Goal: Information Seeking & Learning: Learn about a topic

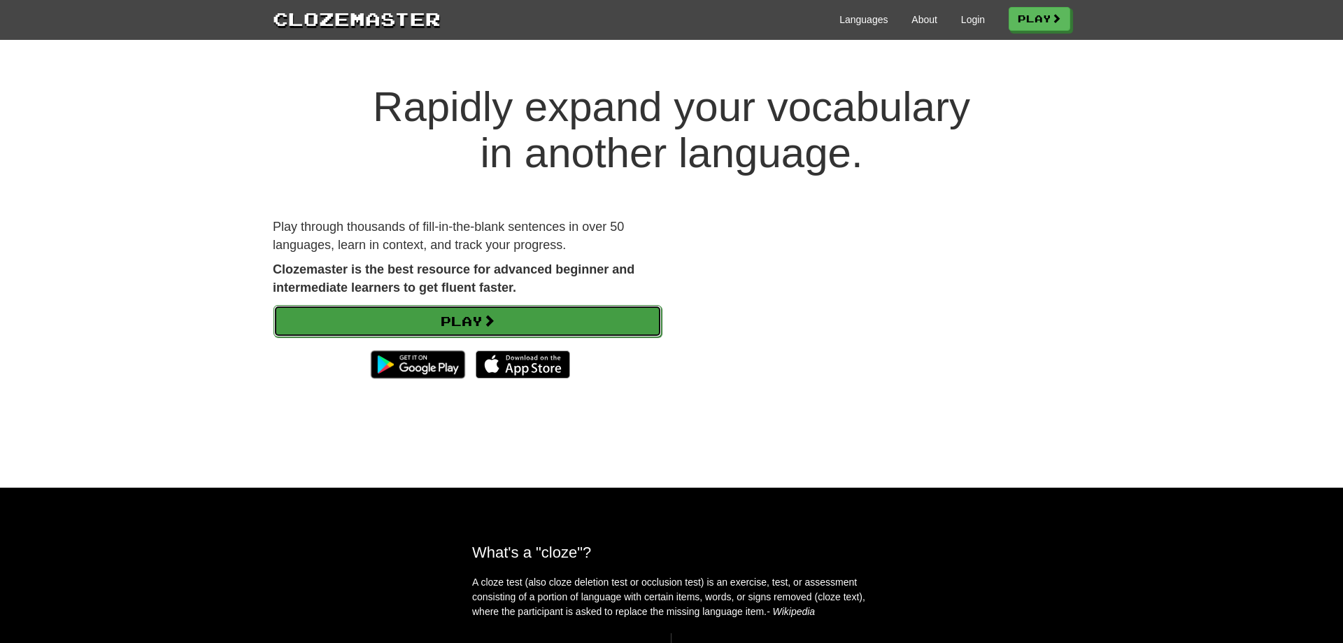
click at [543, 315] on link "Play" at bounding box center [467, 321] width 388 height 32
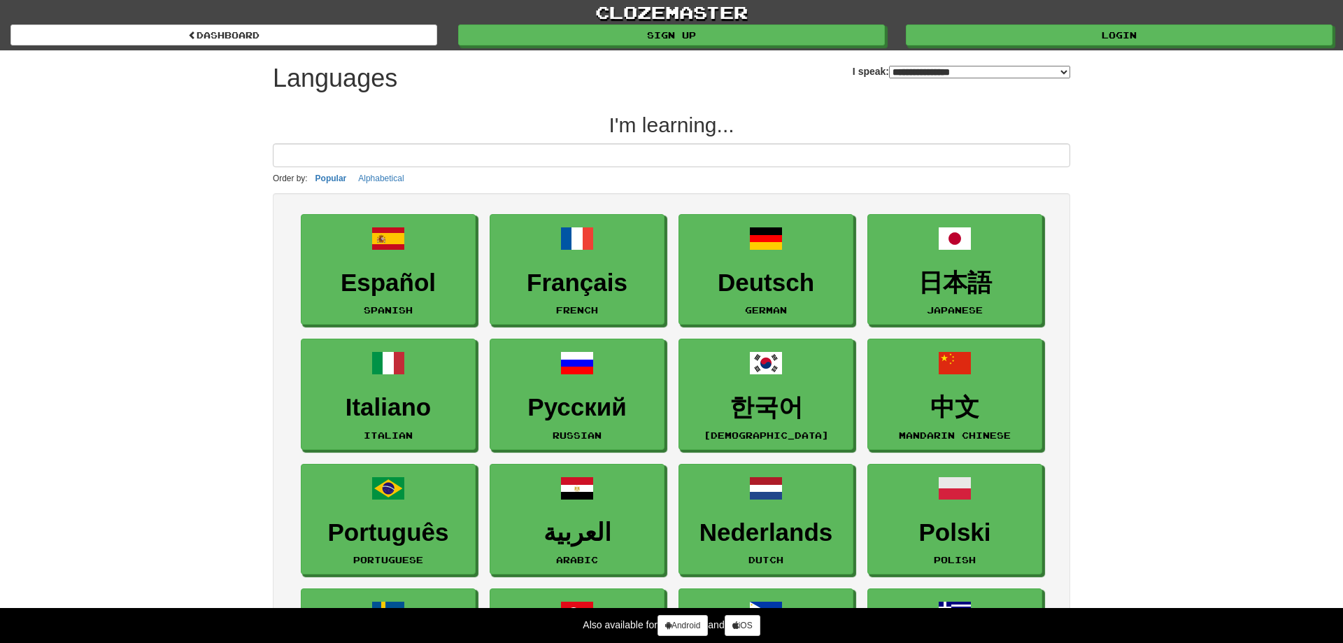
select select "*******"
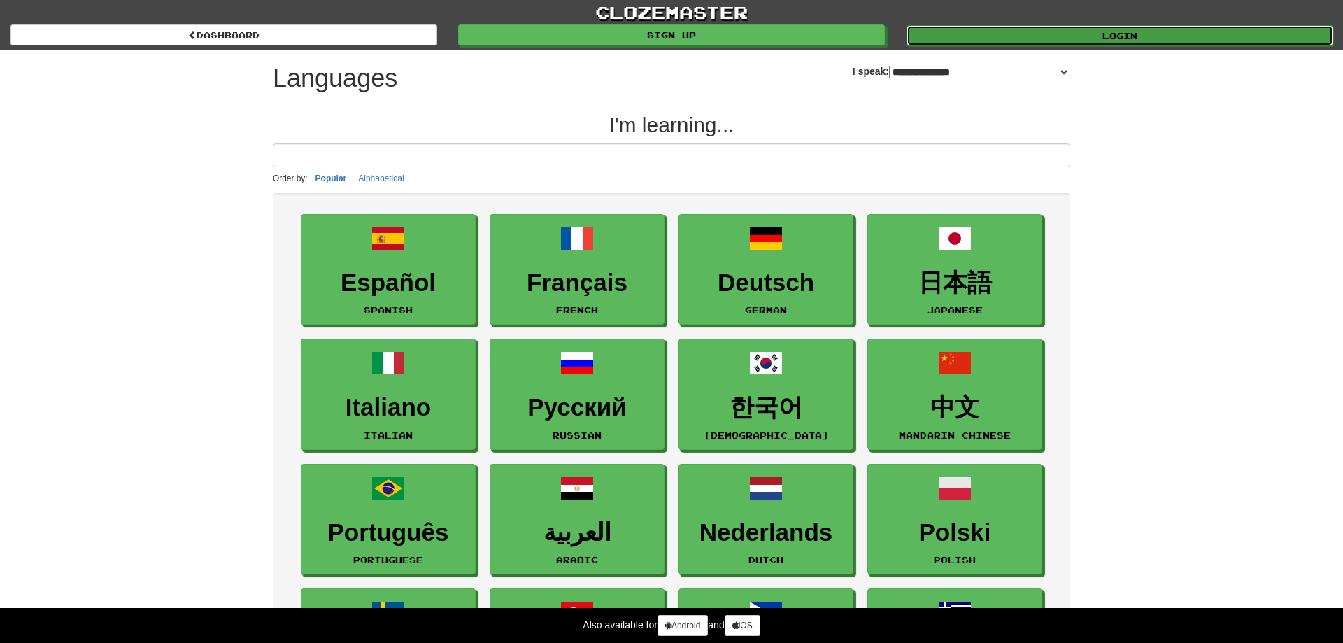
click at [998, 36] on link "Login" at bounding box center [1119, 35] width 427 height 21
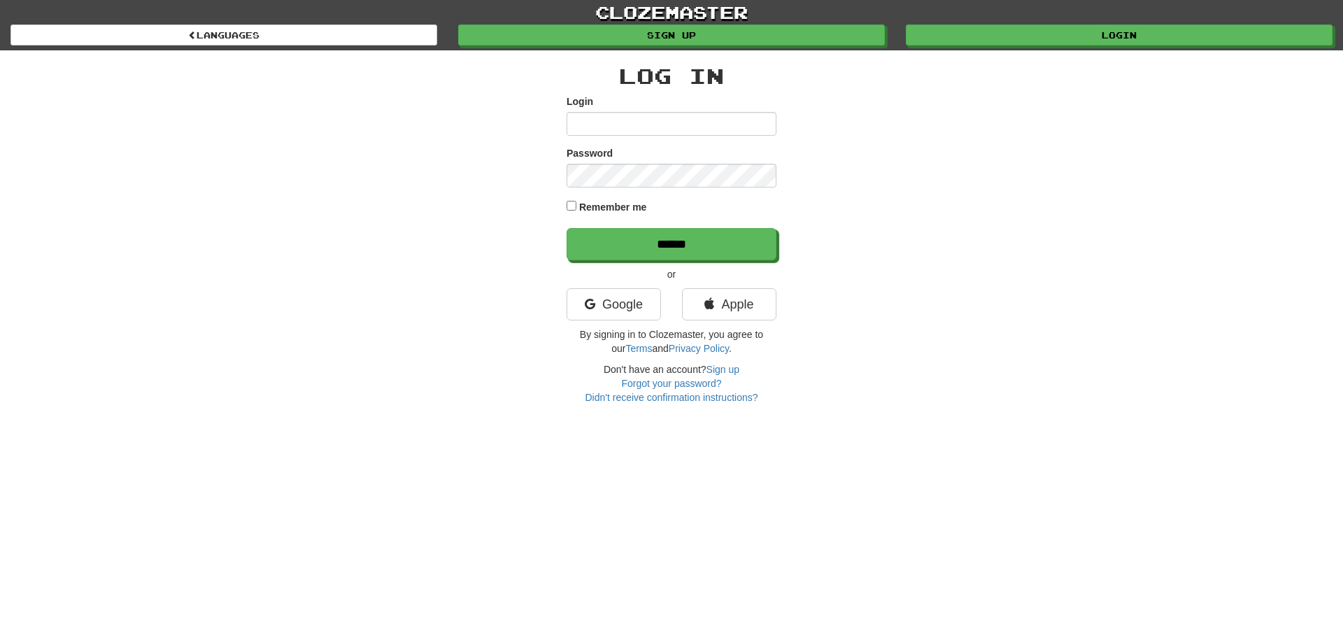
click at [588, 133] on input "Login" at bounding box center [672, 124] width 210 height 24
type input "**********"
click at [567, 228] on input "******" at bounding box center [672, 244] width 210 height 32
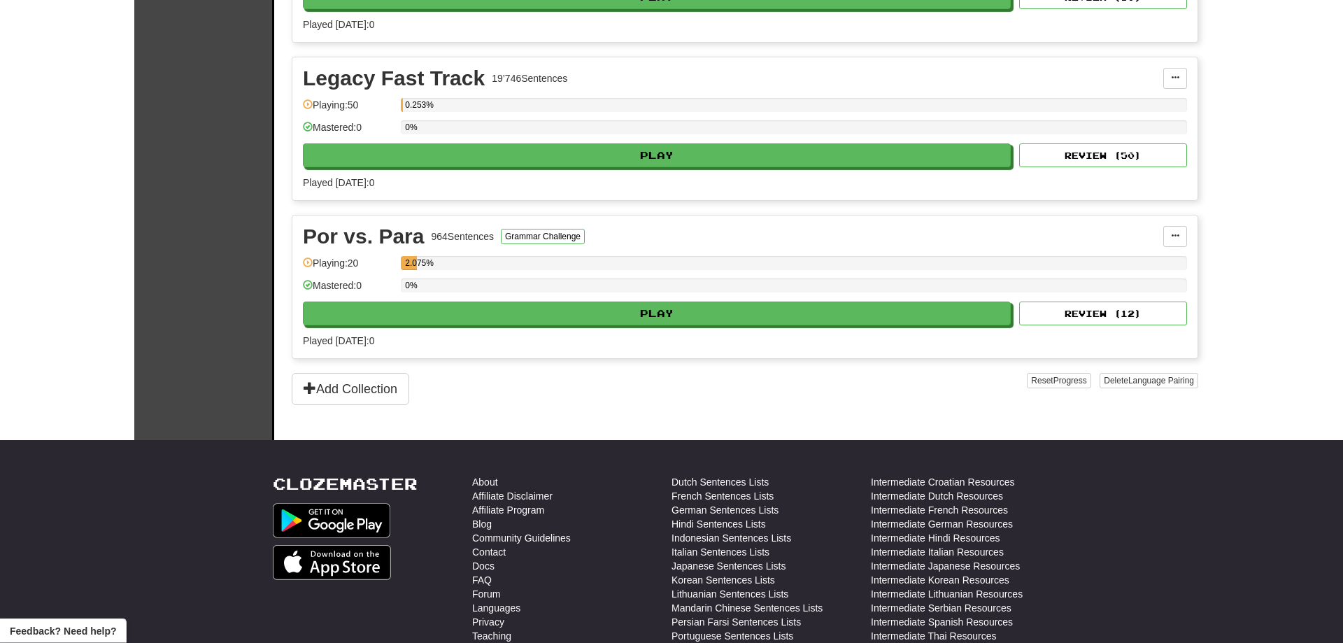
scroll to position [642, 0]
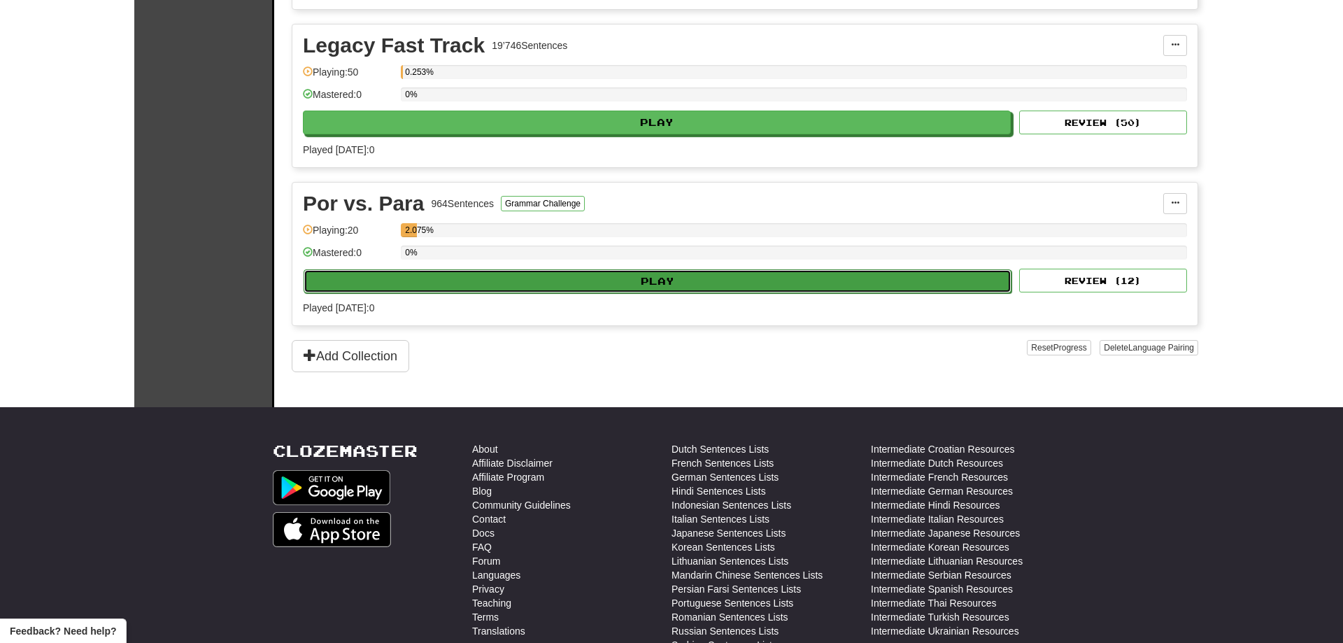
click at [649, 280] on button "Play" at bounding box center [658, 281] width 708 height 24
select select "**"
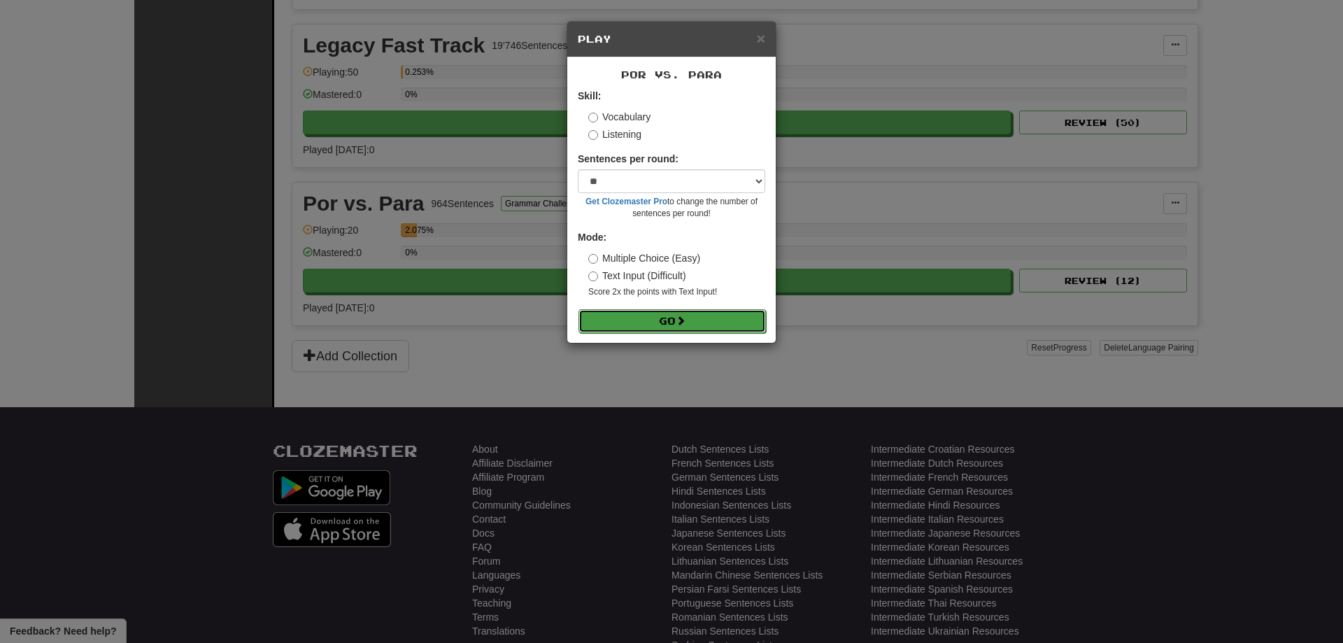
click at [665, 317] on button "Go" at bounding box center [671, 321] width 187 height 24
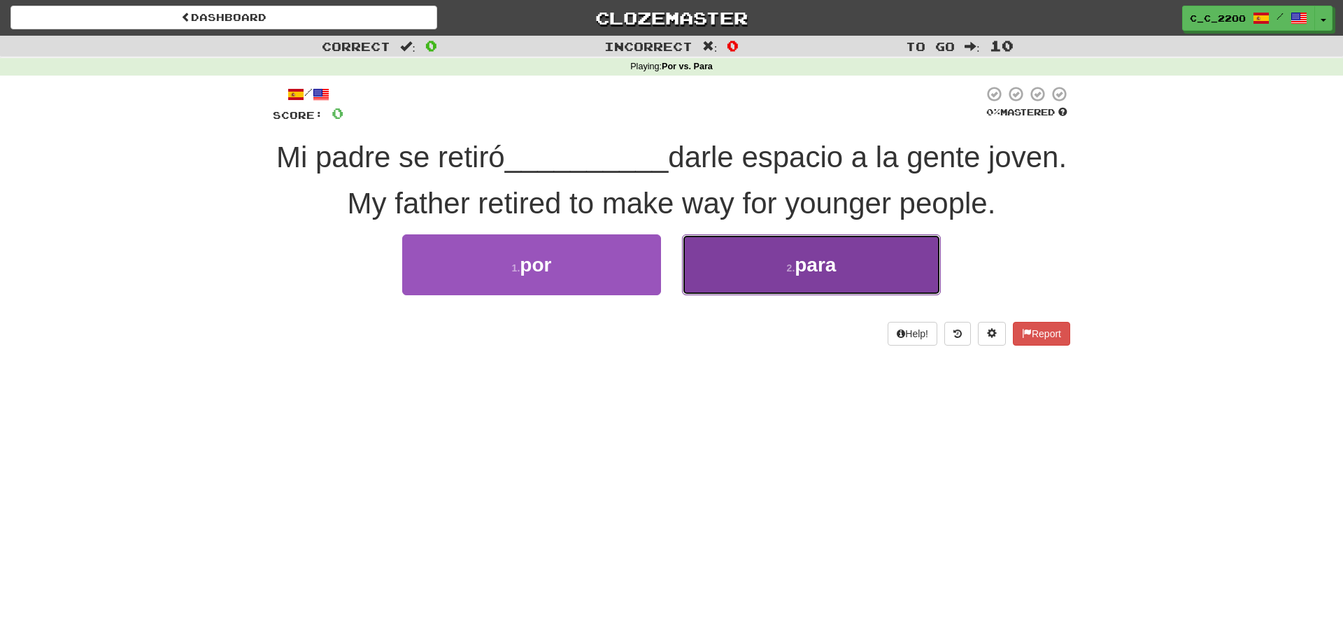
click at [719, 295] on button "2 . para" at bounding box center [811, 264] width 259 height 61
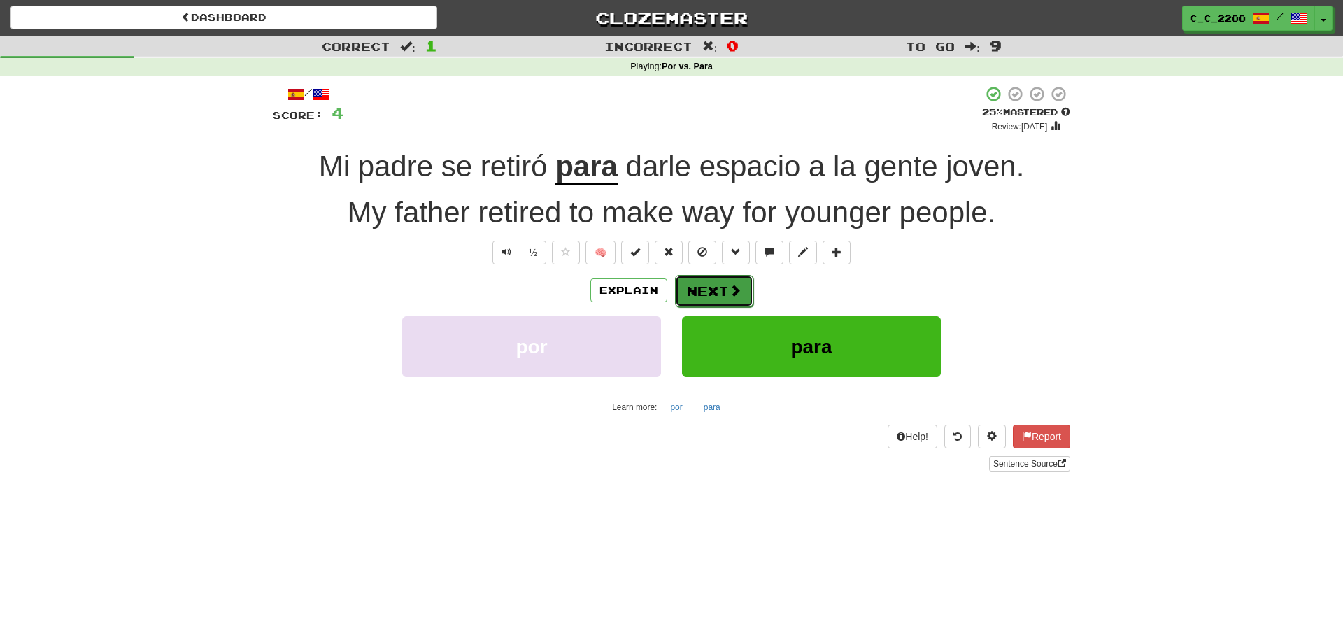
click at [741, 292] on button "Next" at bounding box center [714, 291] width 78 height 32
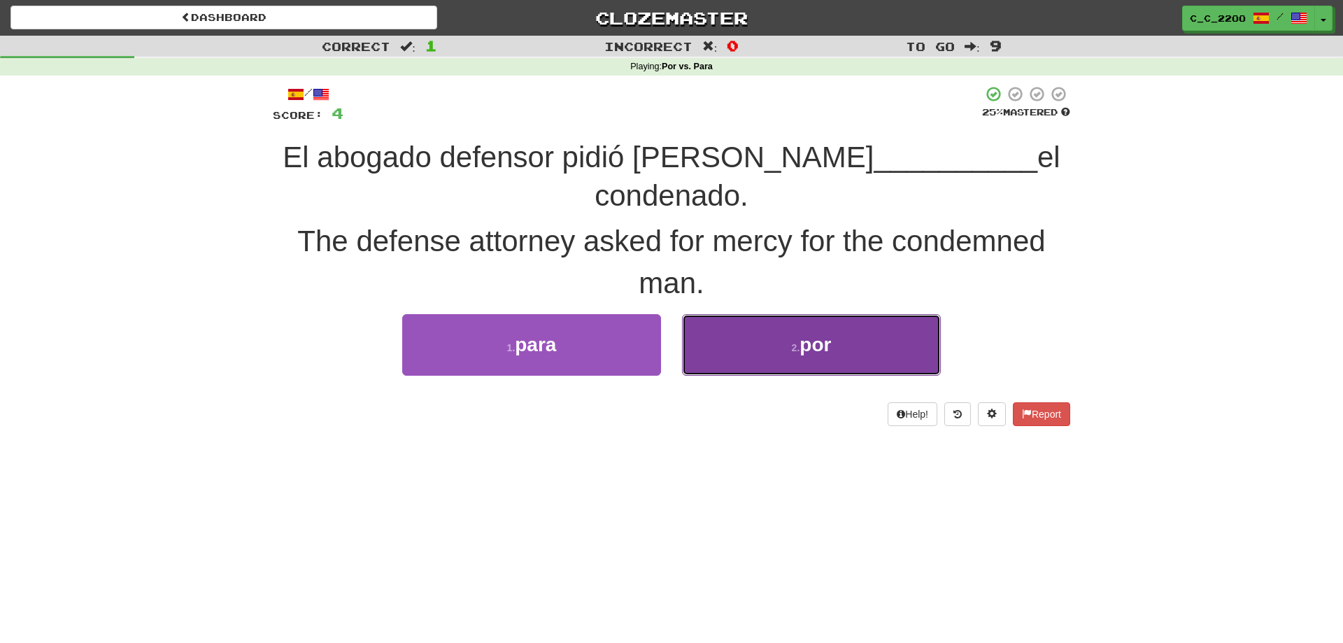
click at [786, 348] on button "2 . por" at bounding box center [811, 344] width 259 height 61
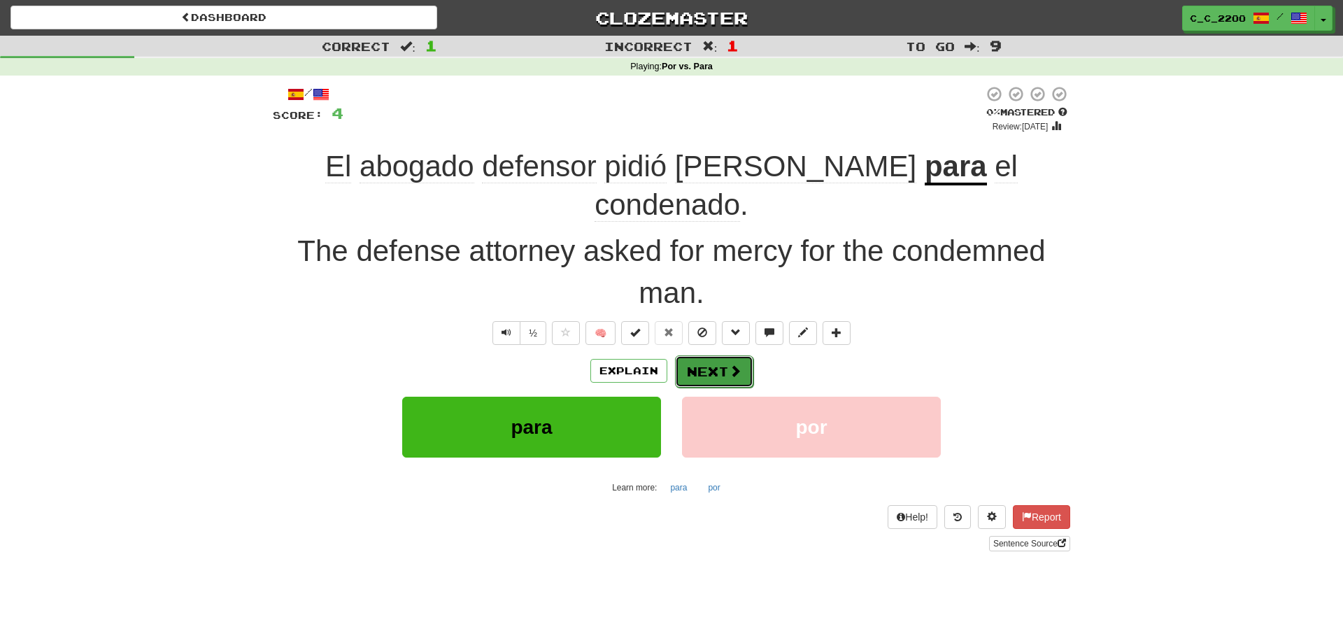
click at [707, 355] on button "Next" at bounding box center [714, 371] width 78 height 32
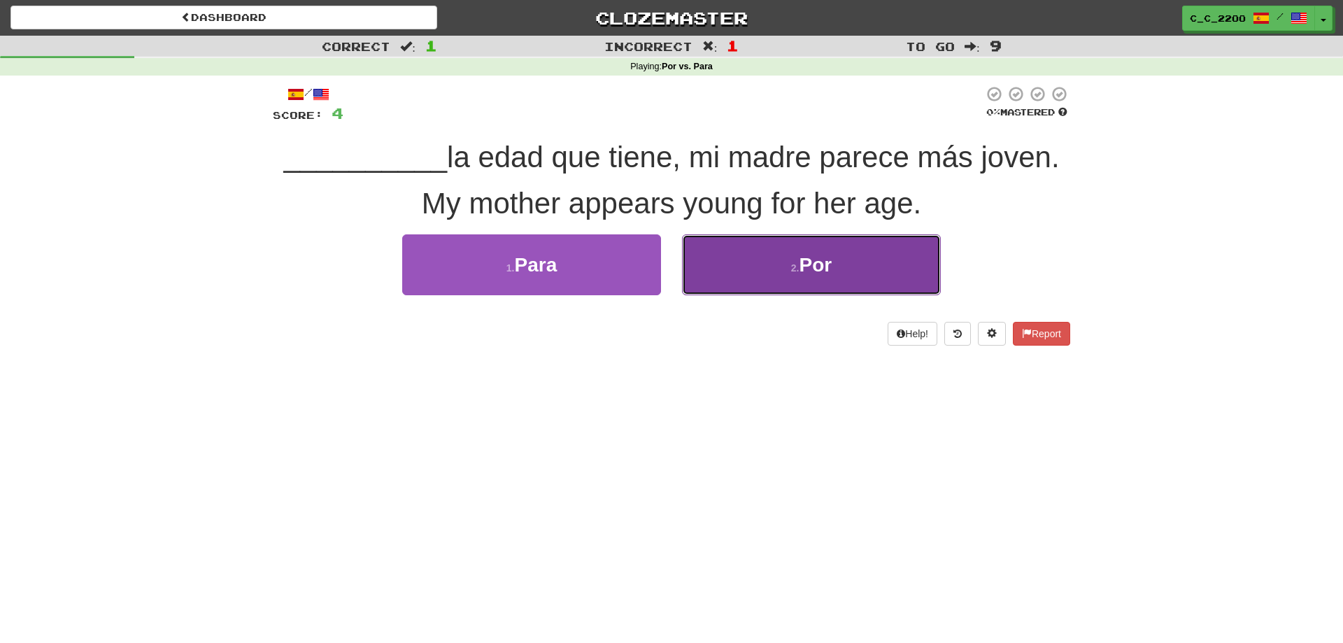
click at [779, 252] on button "2 . Por" at bounding box center [811, 264] width 259 height 61
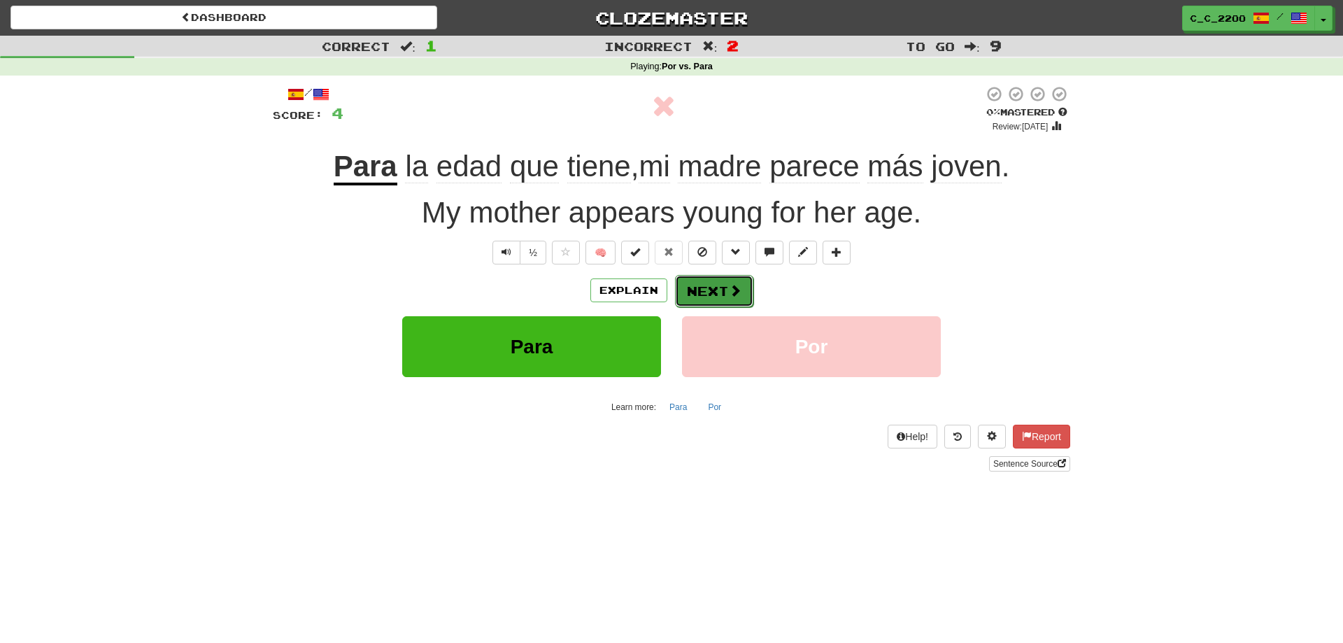
click at [701, 297] on button "Next" at bounding box center [714, 291] width 78 height 32
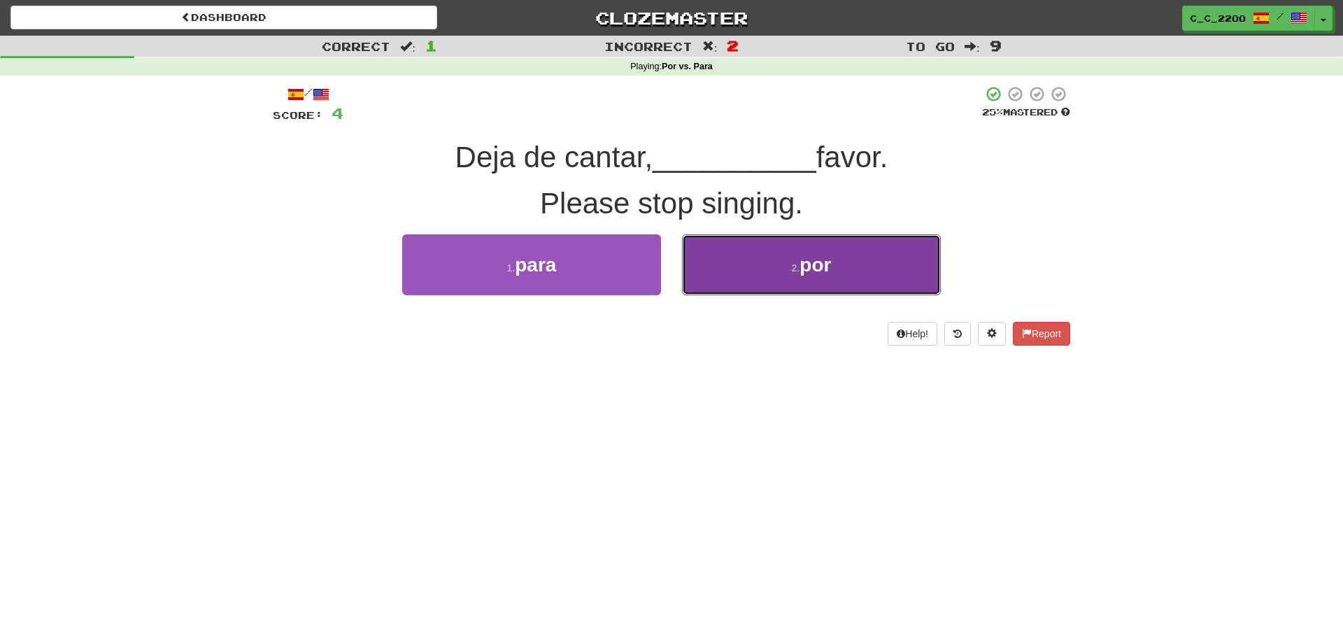
click at [727, 250] on button "2 . por" at bounding box center [811, 264] width 259 height 61
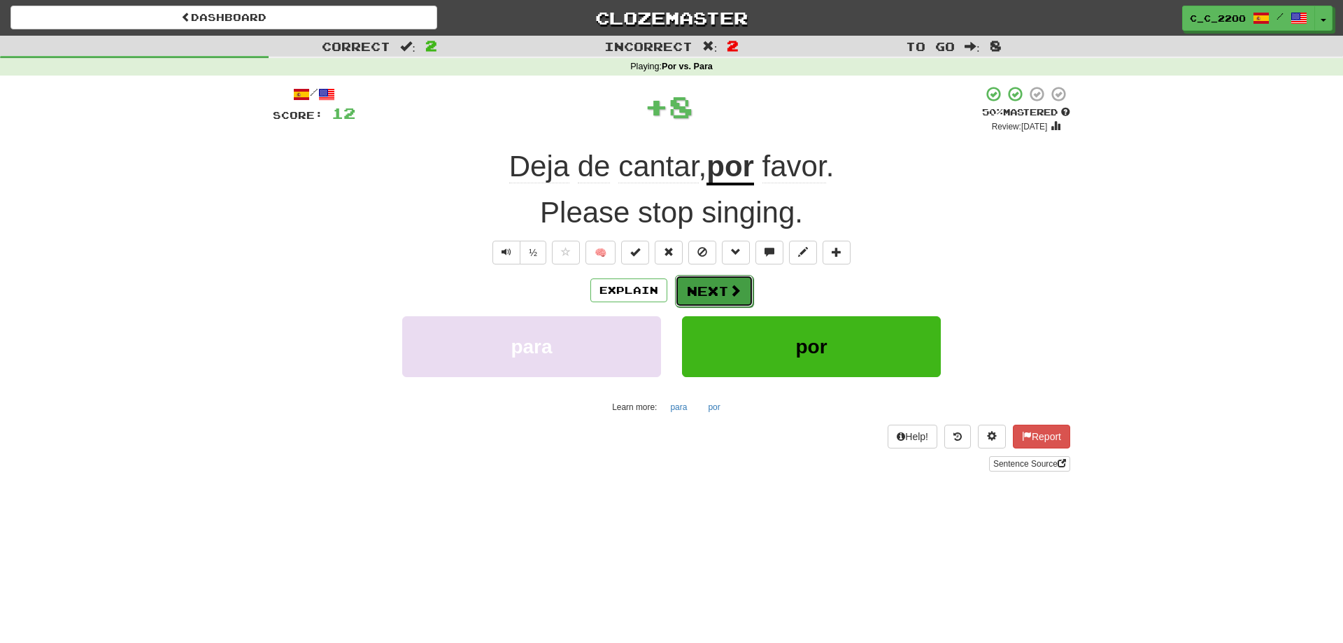
click at [709, 285] on button "Next" at bounding box center [714, 291] width 78 height 32
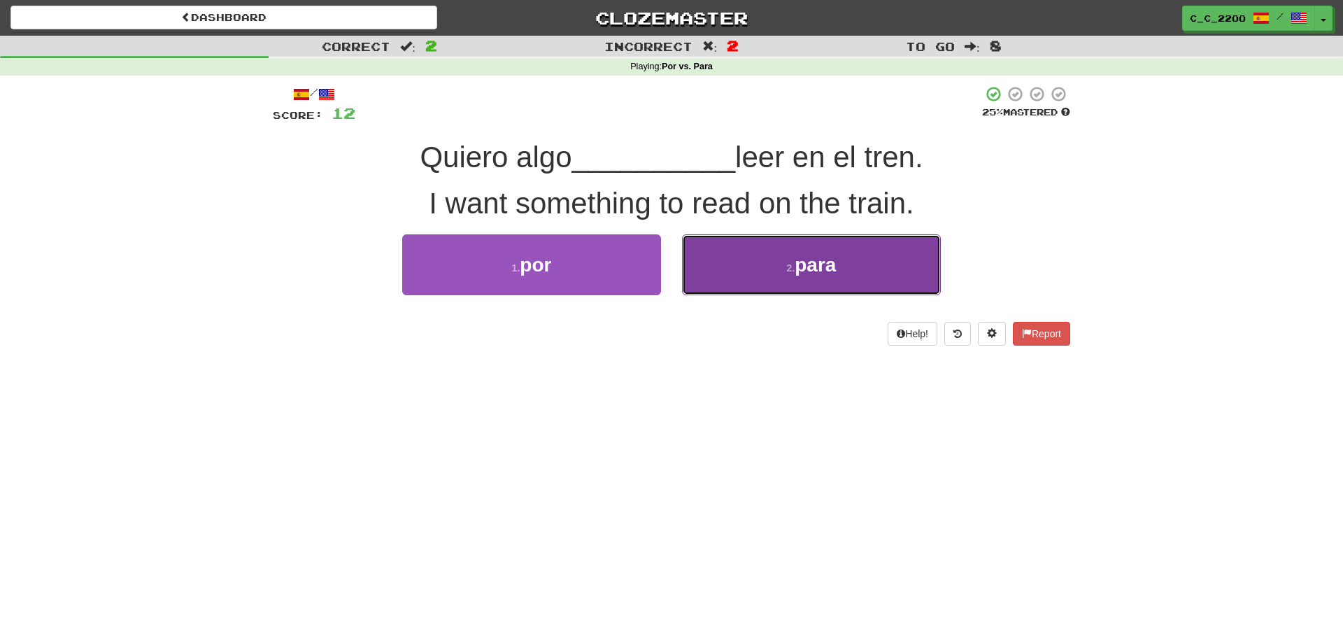
click at [757, 262] on button "2 . para" at bounding box center [811, 264] width 259 height 61
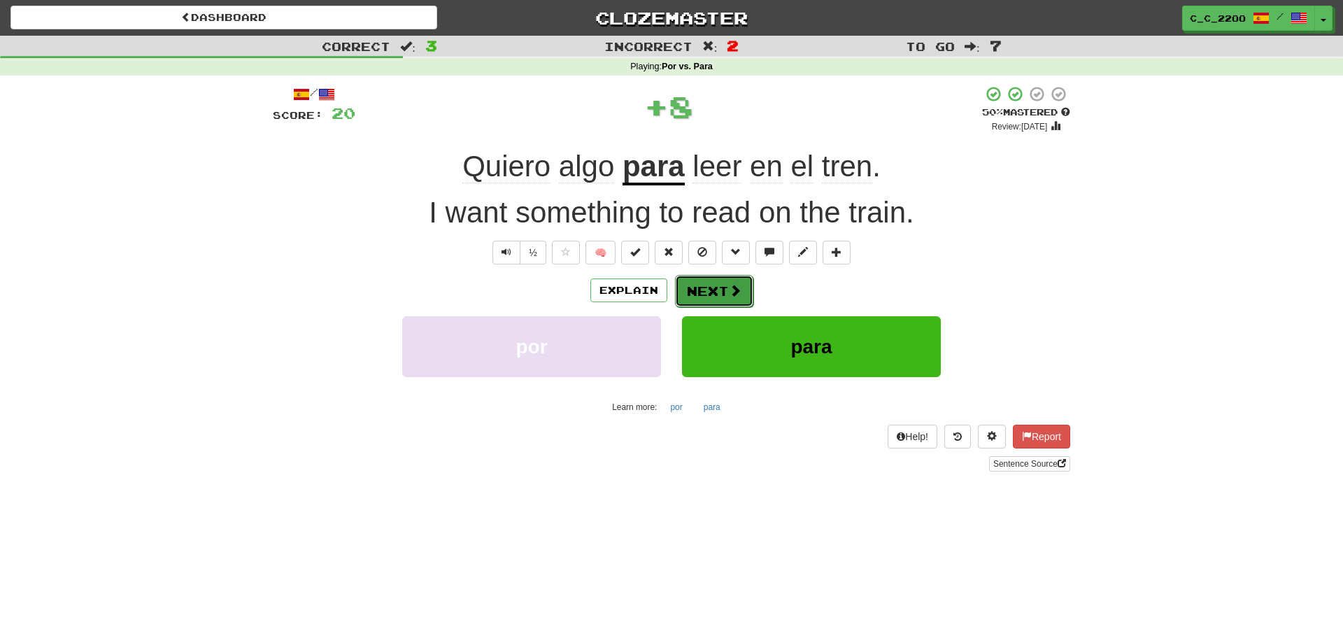
click at [720, 285] on button "Next" at bounding box center [714, 291] width 78 height 32
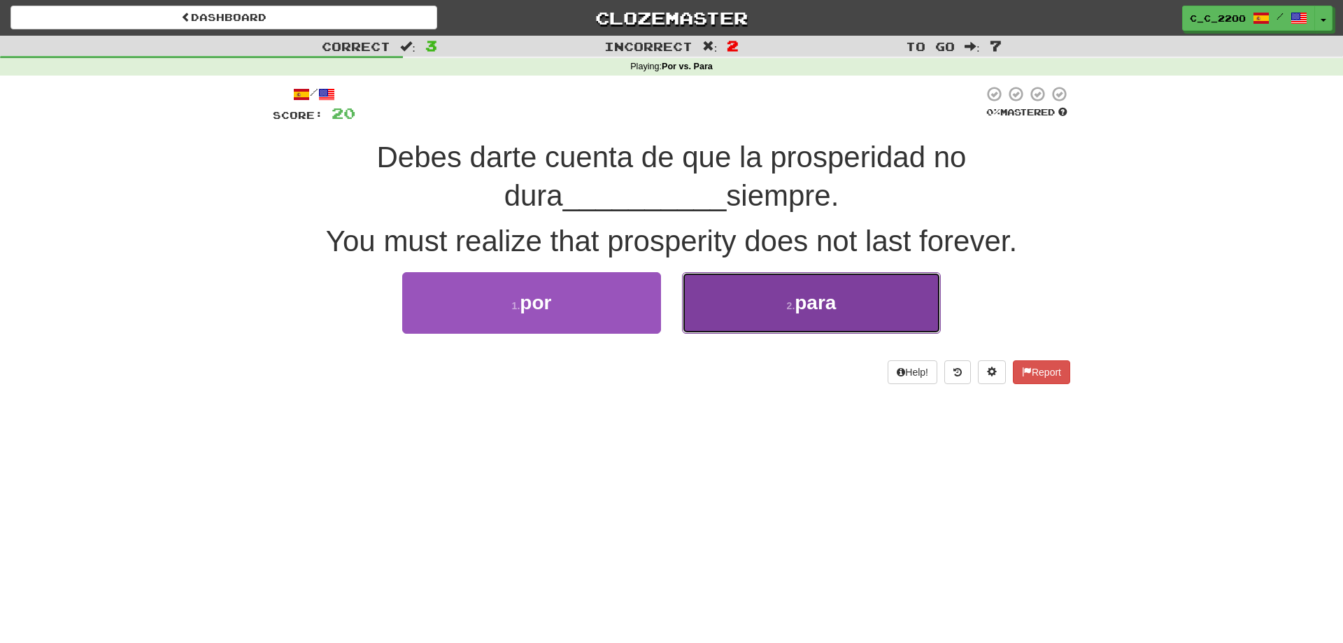
click at [793, 278] on button "2 . para" at bounding box center [811, 302] width 259 height 61
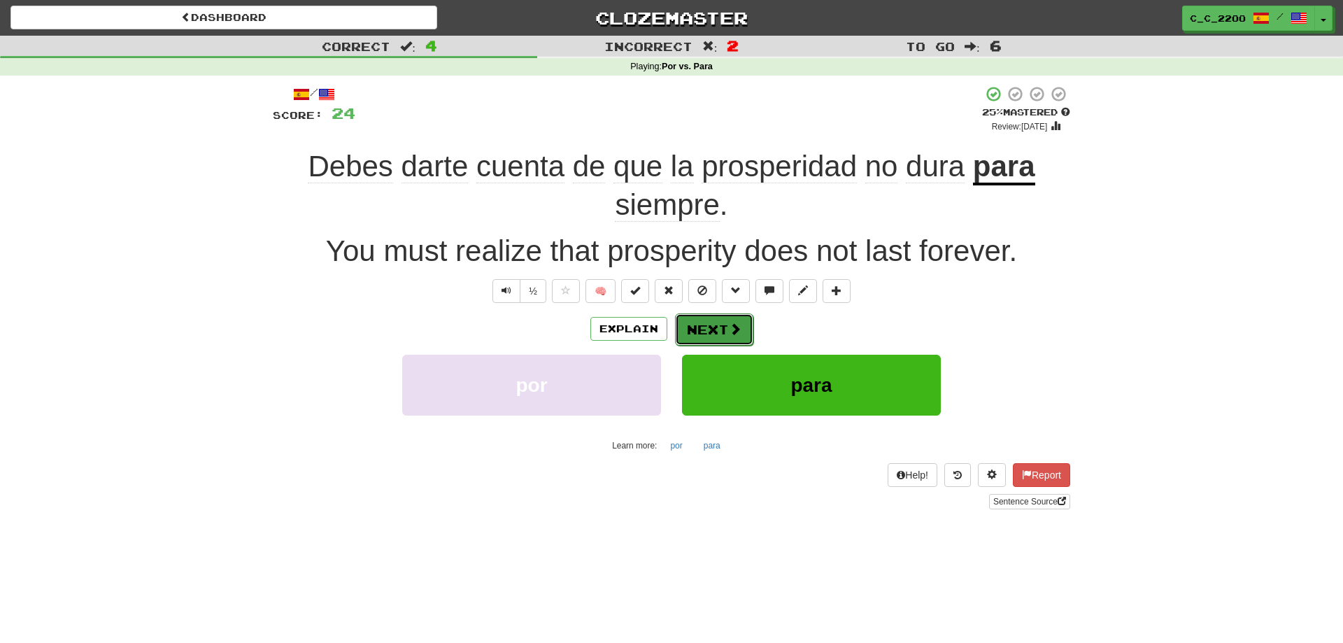
click at [746, 330] on button "Next" at bounding box center [714, 329] width 78 height 32
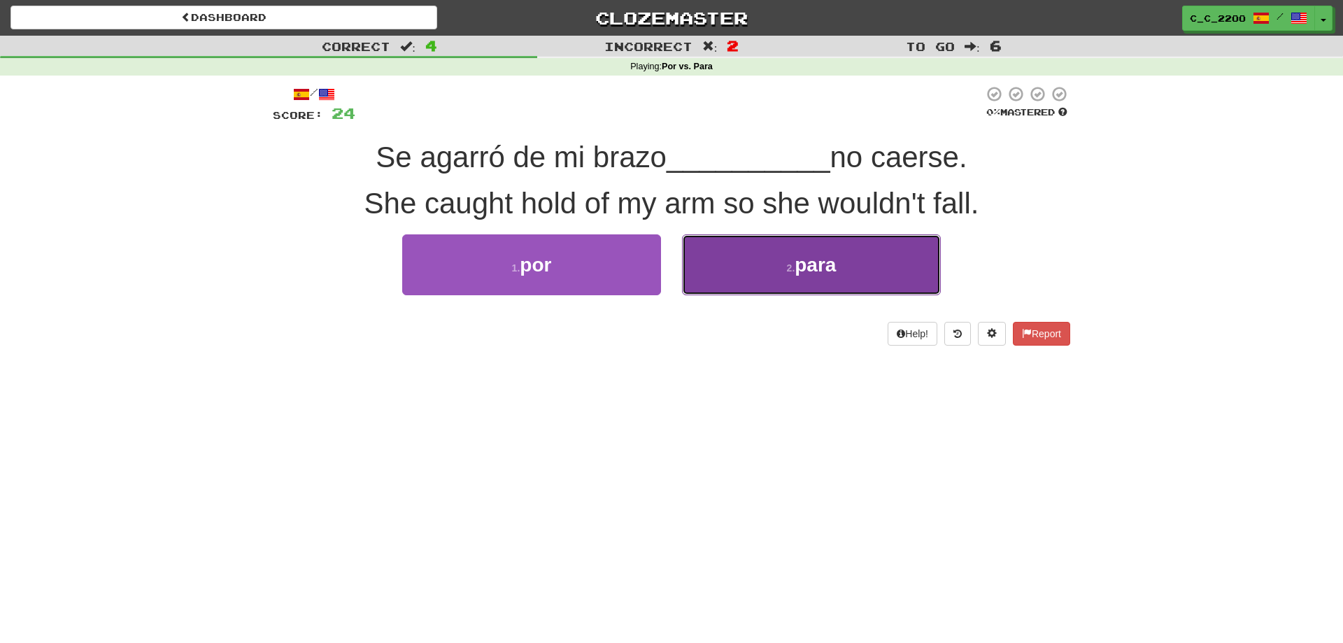
click at [720, 257] on button "2 . para" at bounding box center [811, 264] width 259 height 61
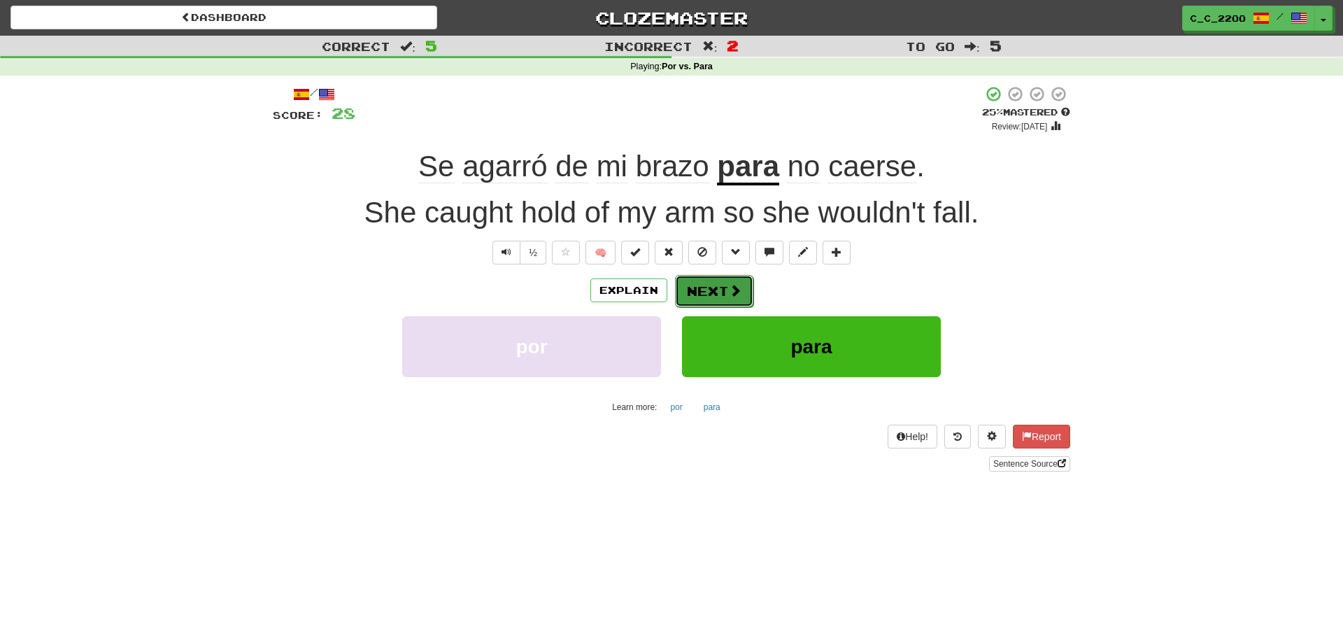
click at [711, 299] on button "Next" at bounding box center [714, 291] width 78 height 32
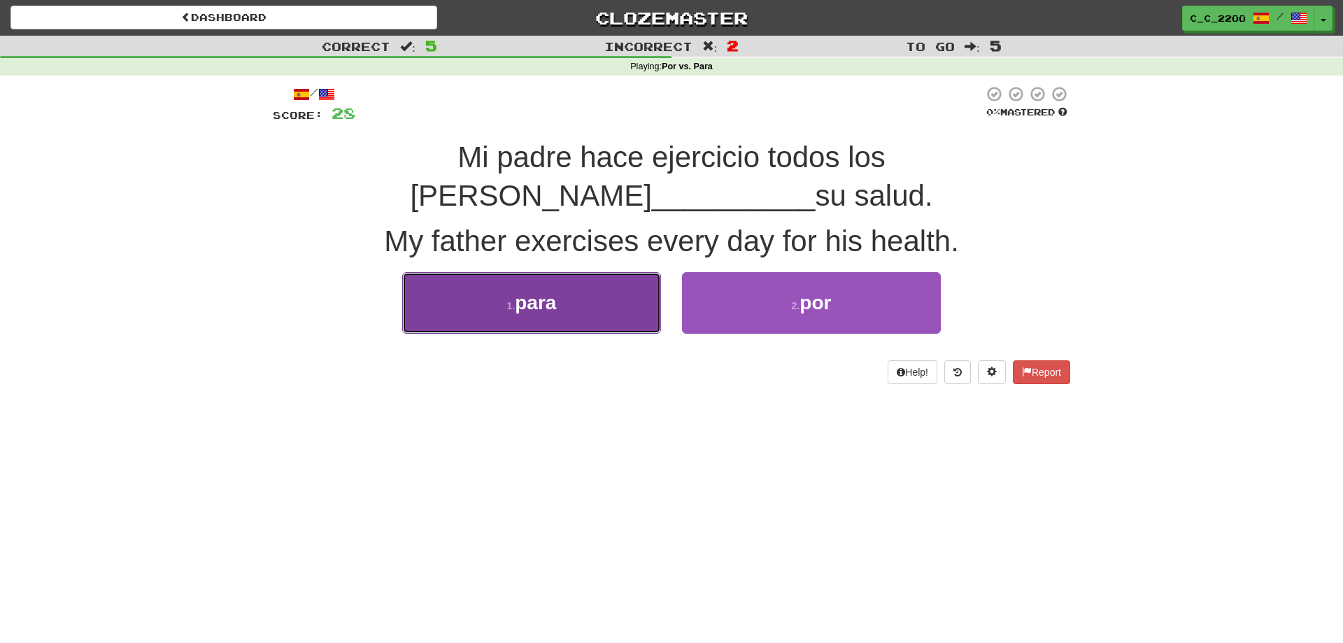
click at [586, 272] on button "1 . para" at bounding box center [531, 302] width 259 height 61
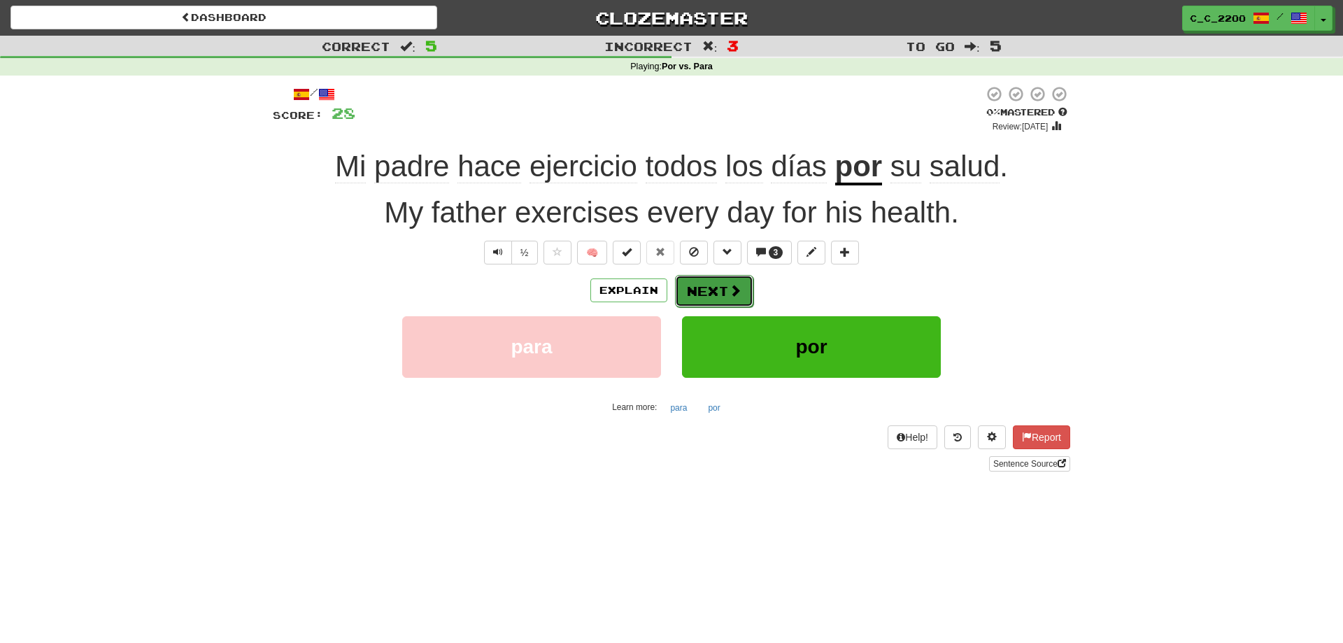
click at [681, 294] on button "Next" at bounding box center [714, 291] width 78 height 32
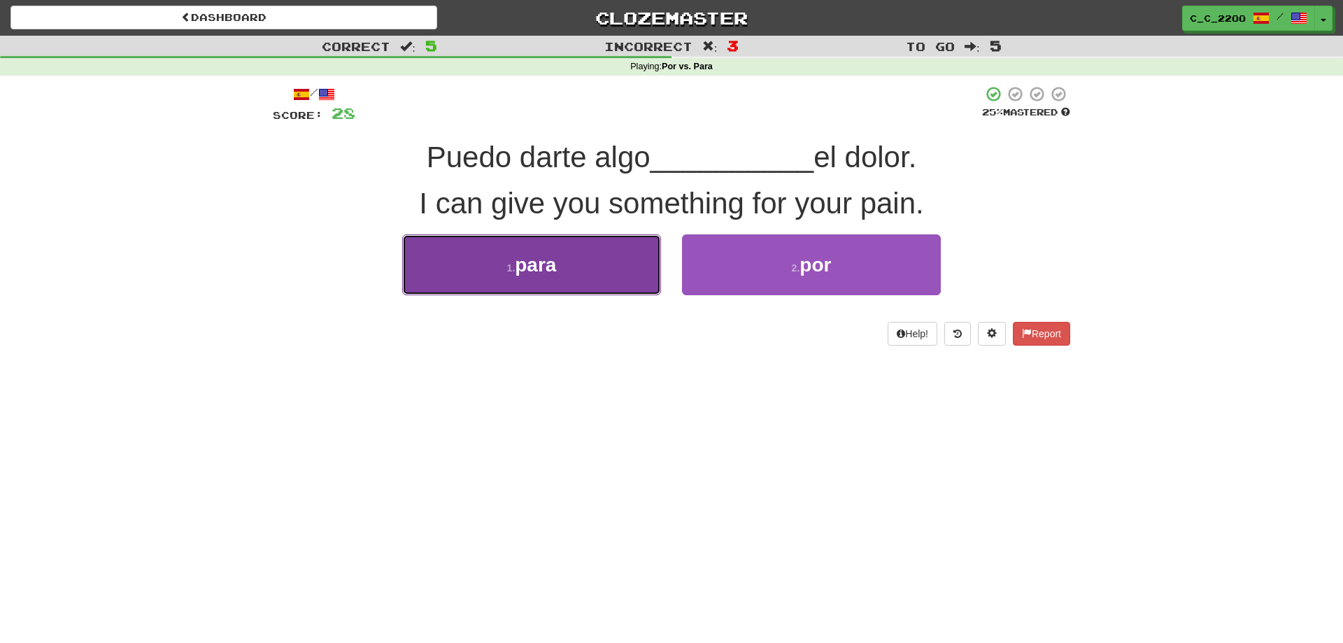
click at [603, 275] on button "1 . para" at bounding box center [531, 264] width 259 height 61
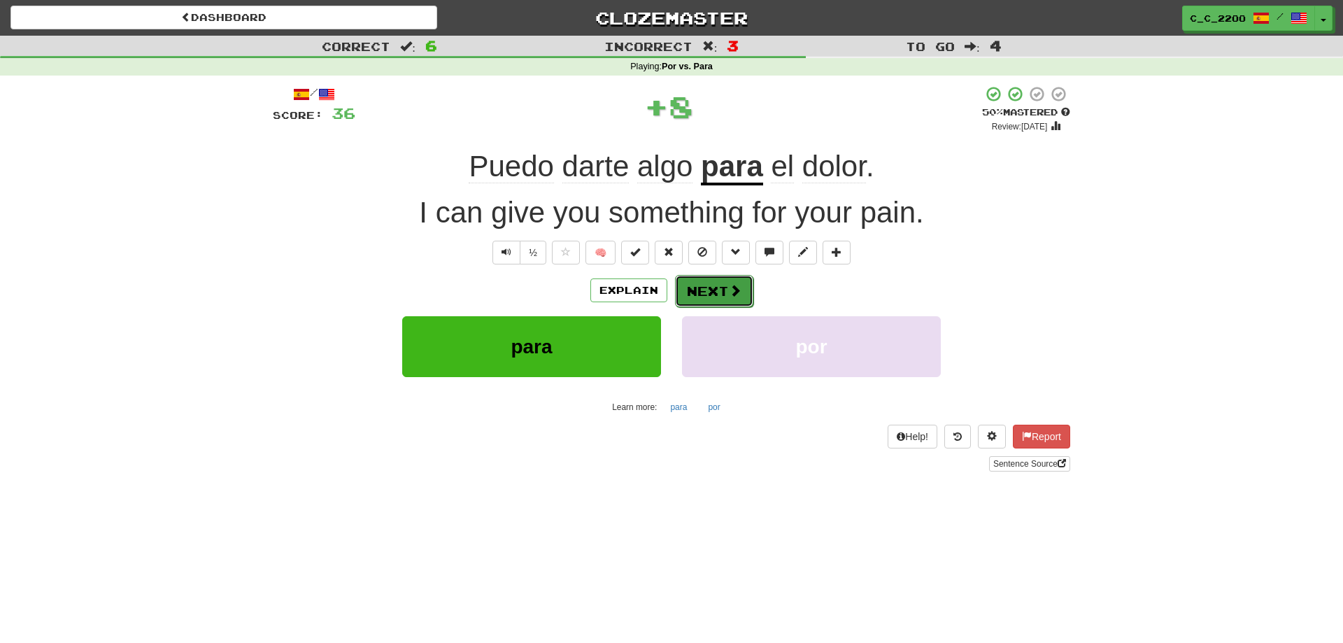
click at [732, 279] on button "Next" at bounding box center [714, 291] width 78 height 32
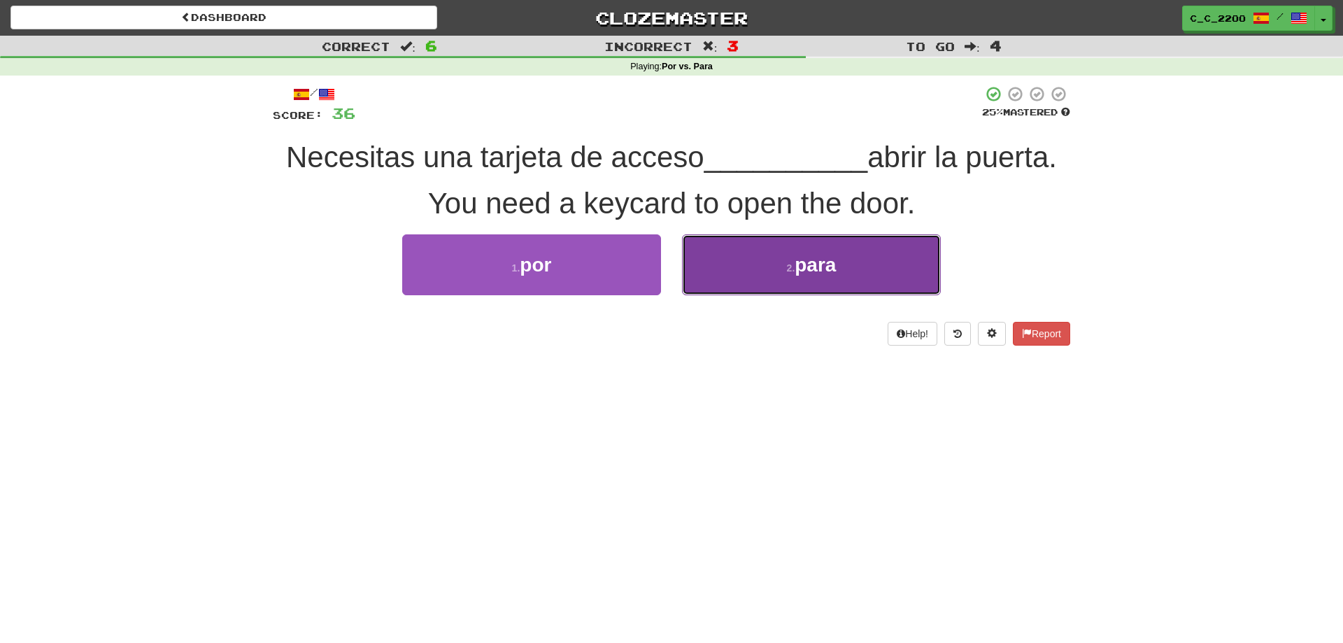
click at [751, 274] on button "2 . para" at bounding box center [811, 264] width 259 height 61
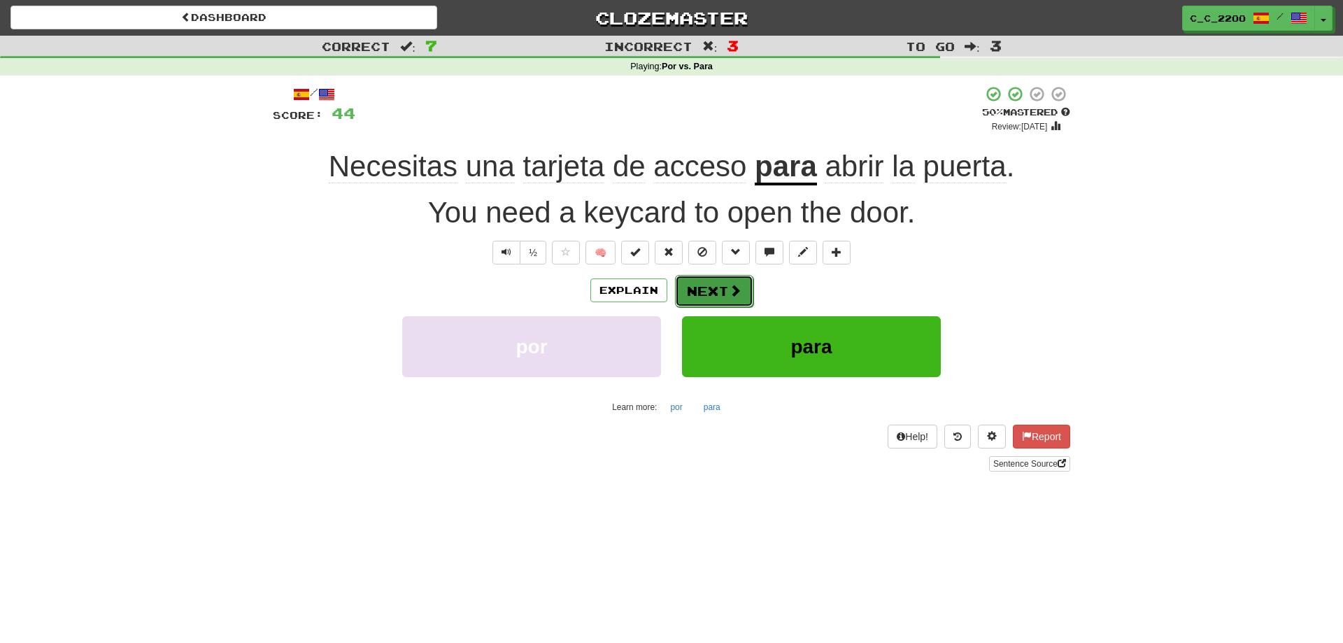
click at [706, 287] on button "Next" at bounding box center [714, 291] width 78 height 32
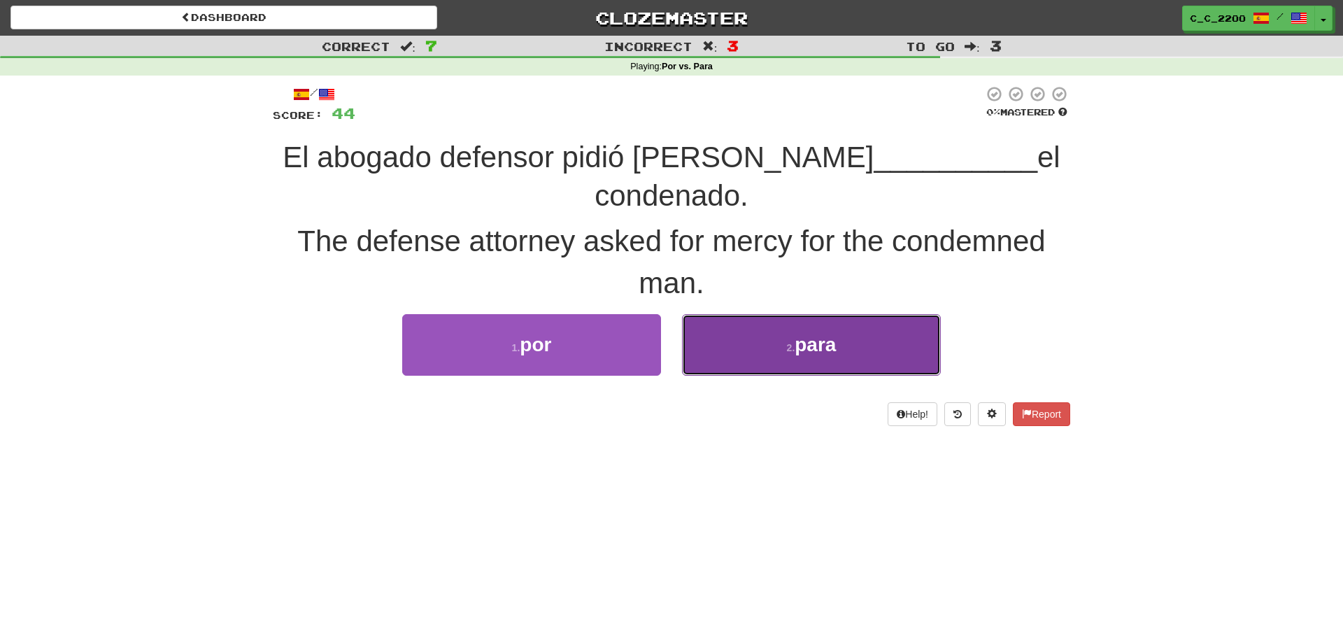
click at [757, 338] on button "2 . para" at bounding box center [811, 344] width 259 height 61
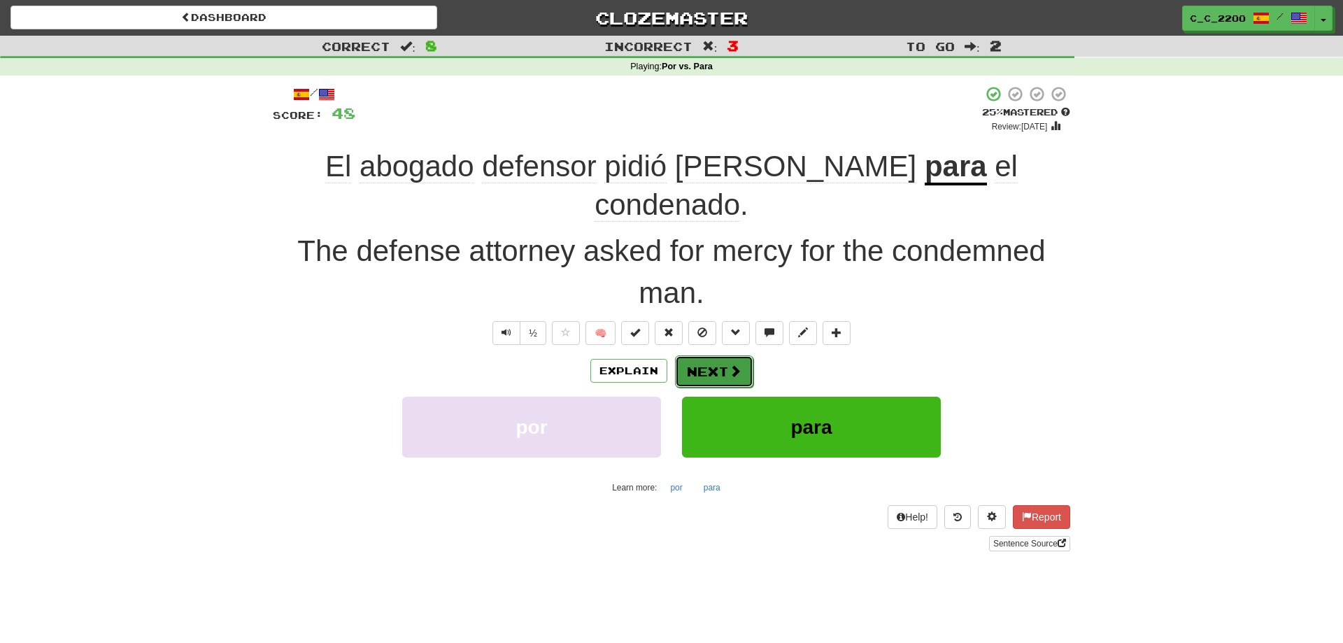
click at [686, 355] on button "Next" at bounding box center [714, 371] width 78 height 32
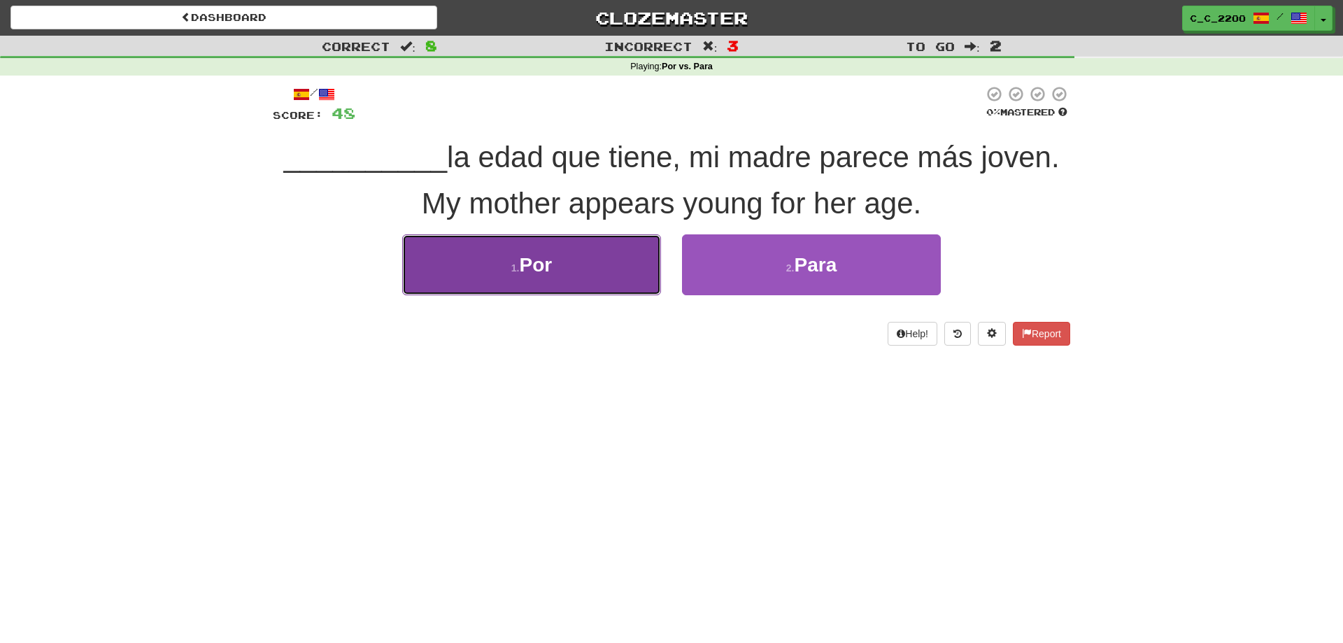
click at [611, 264] on button "1 . Por" at bounding box center [531, 264] width 259 height 61
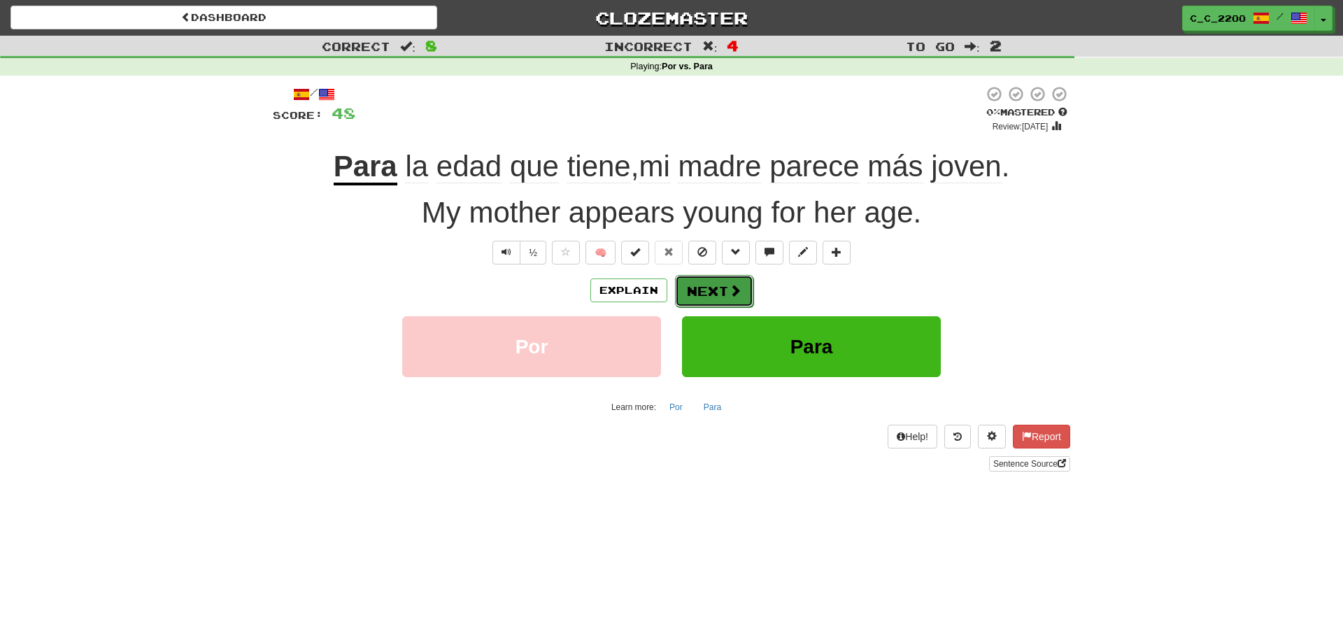
click at [723, 290] on button "Next" at bounding box center [714, 291] width 78 height 32
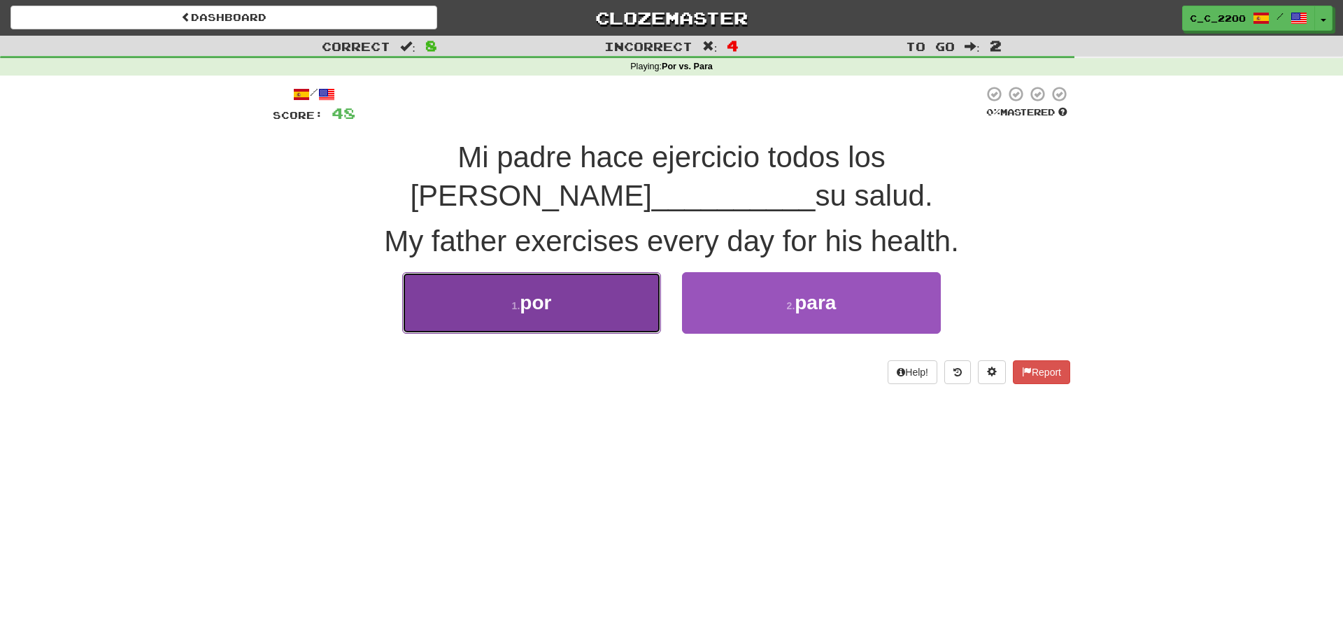
click at [535, 272] on button "1 . por" at bounding box center [531, 302] width 259 height 61
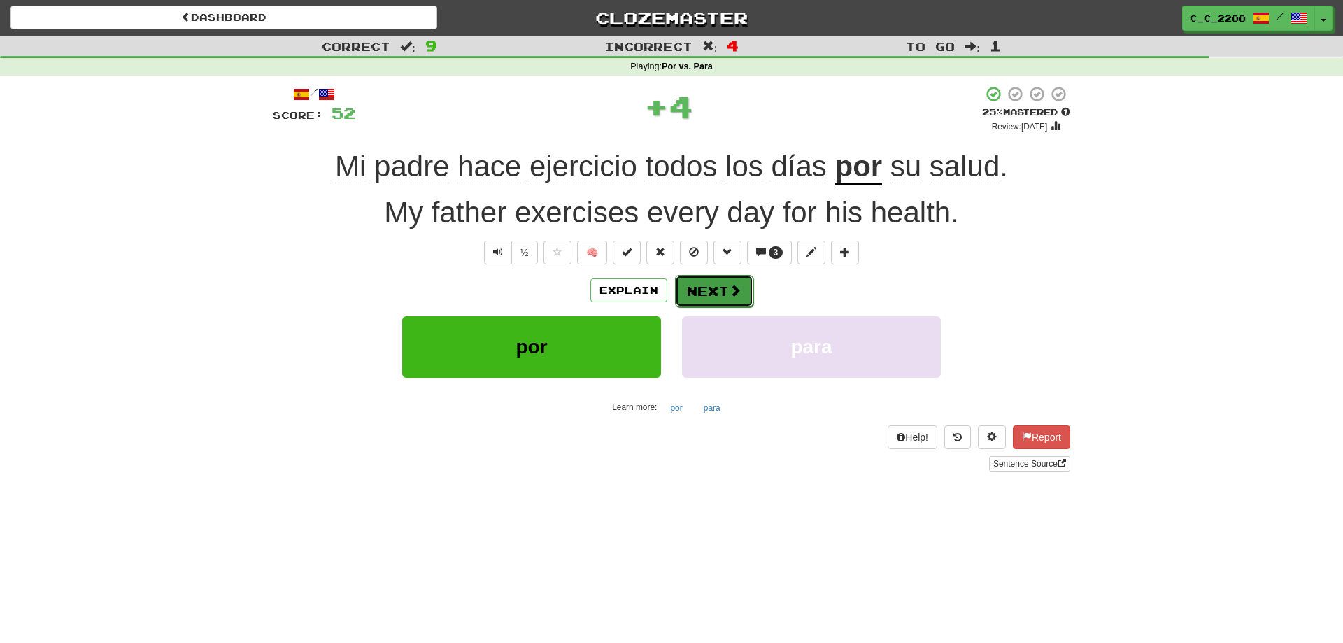
click at [690, 287] on button "Next" at bounding box center [714, 291] width 78 height 32
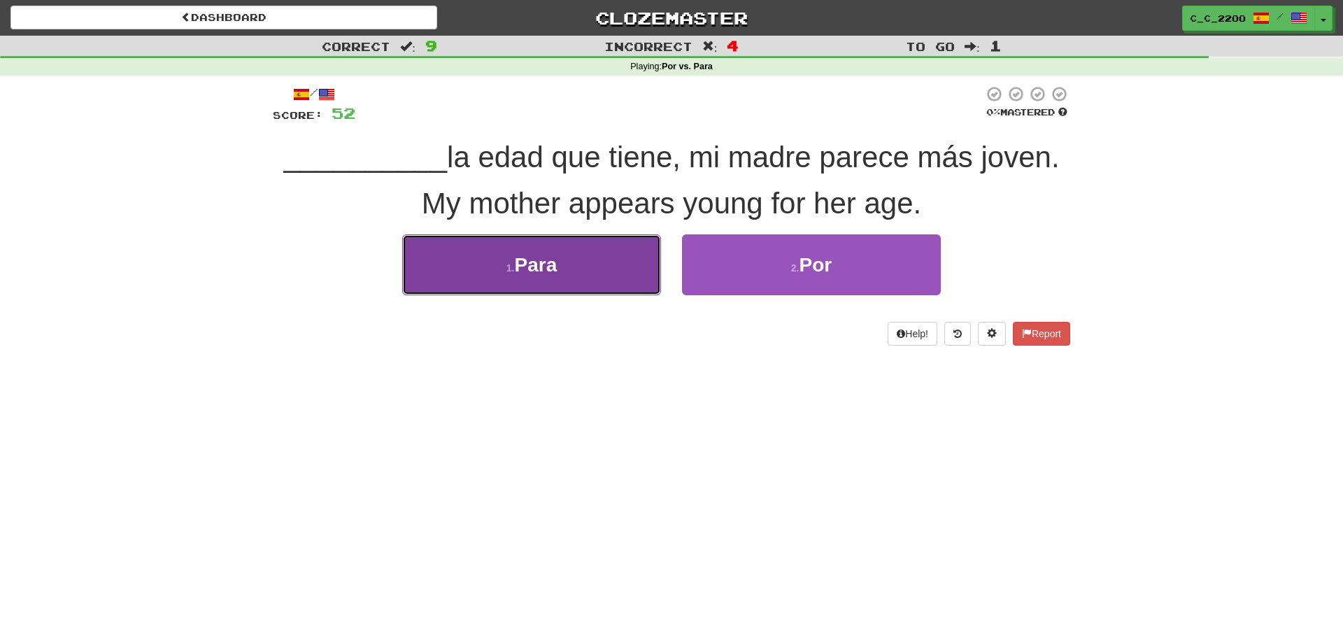
click at [618, 271] on button "1 . Para" at bounding box center [531, 264] width 259 height 61
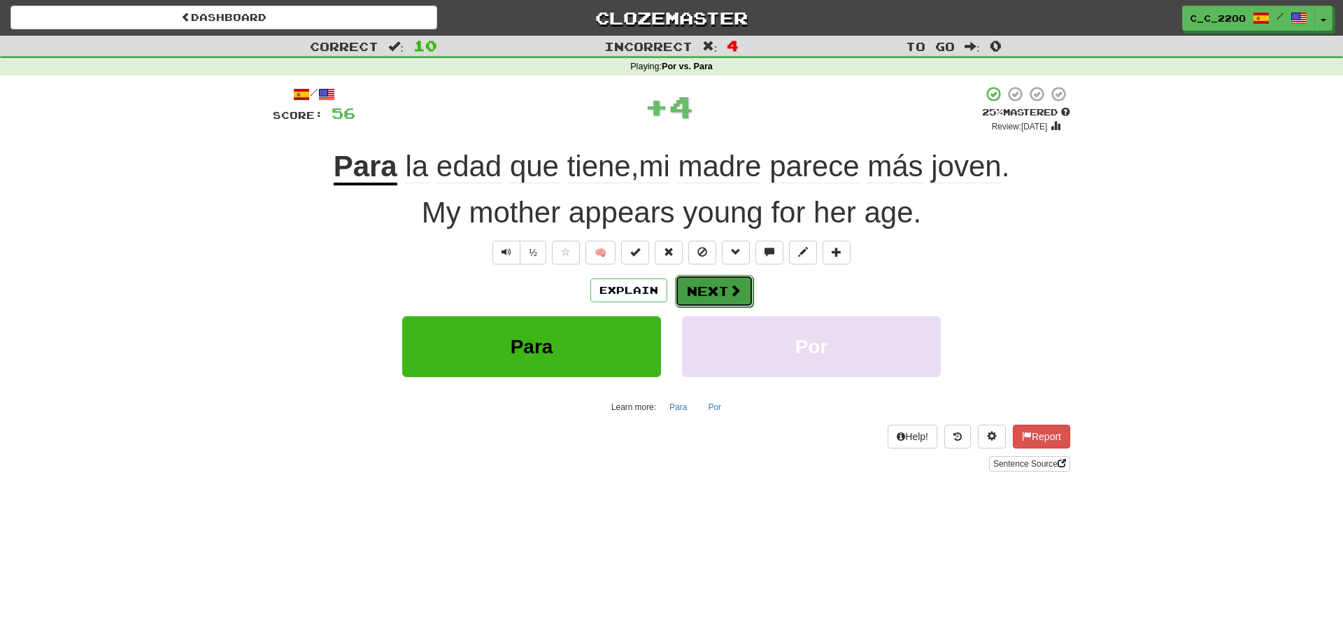
click at [703, 291] on button "Next" at bounding box center [714, 291] width 78 height 32
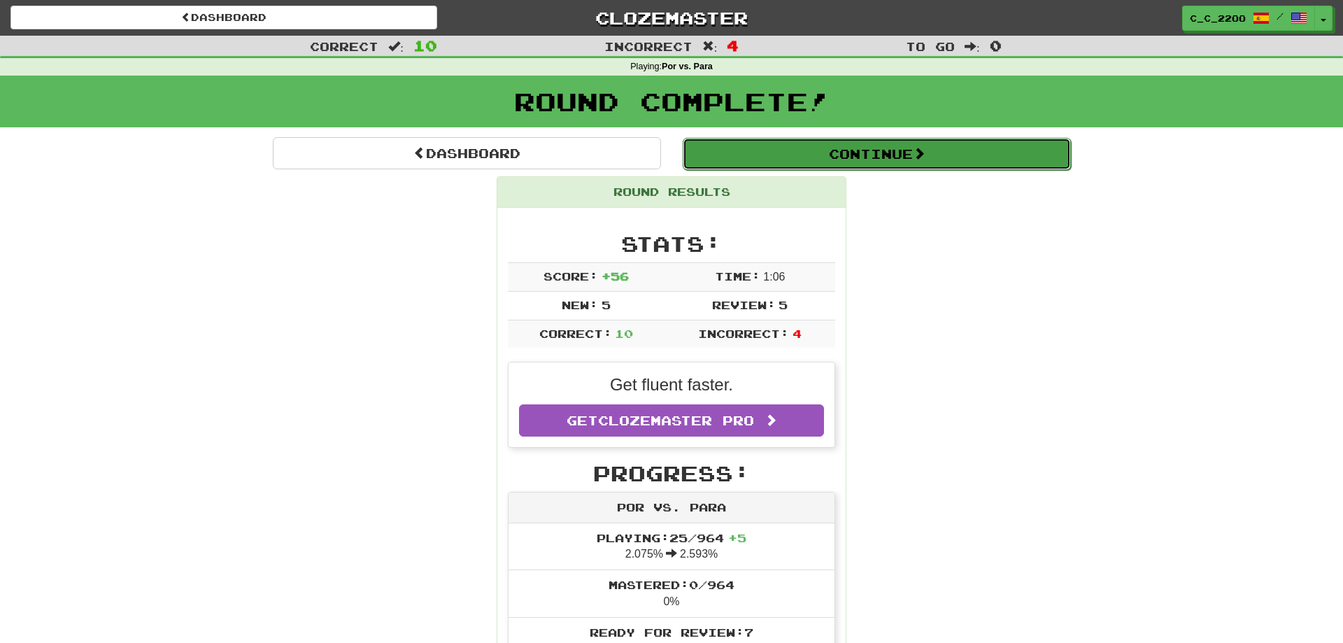
click at [867, 150] on button "Continue" at bounding box center [877, 154] width 388 height 32
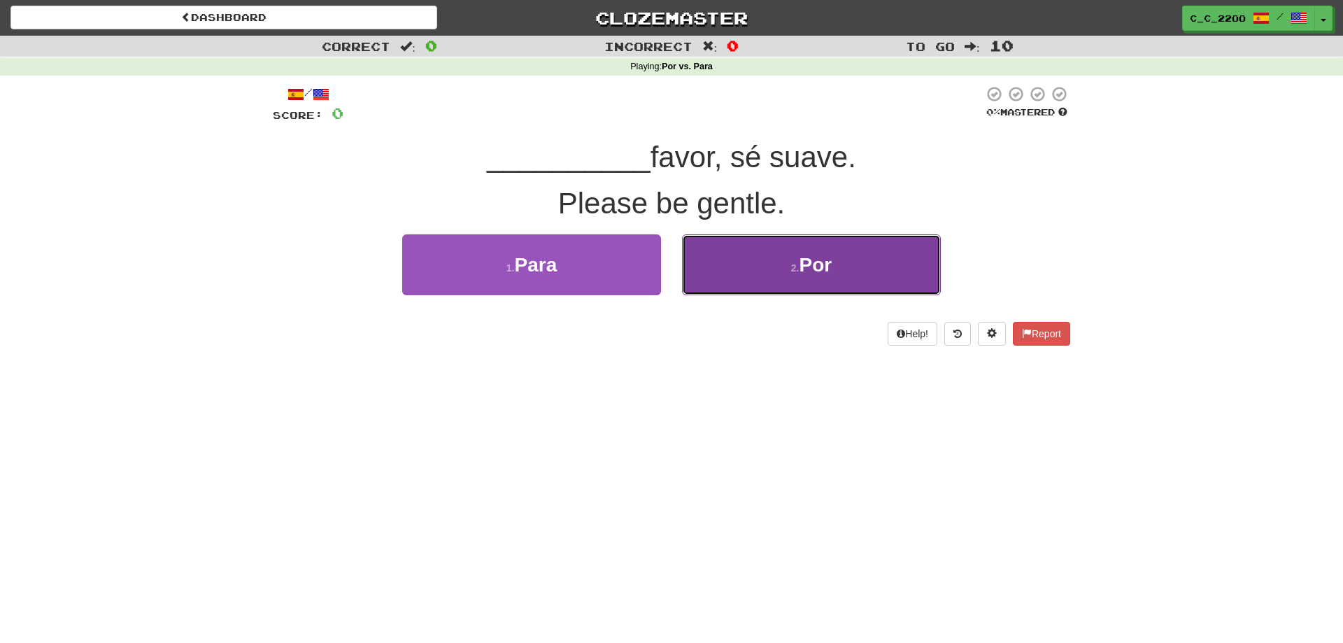
click at [848, 265] on button "2 . Por" at bounding box center [811, 264] width 259 height 61
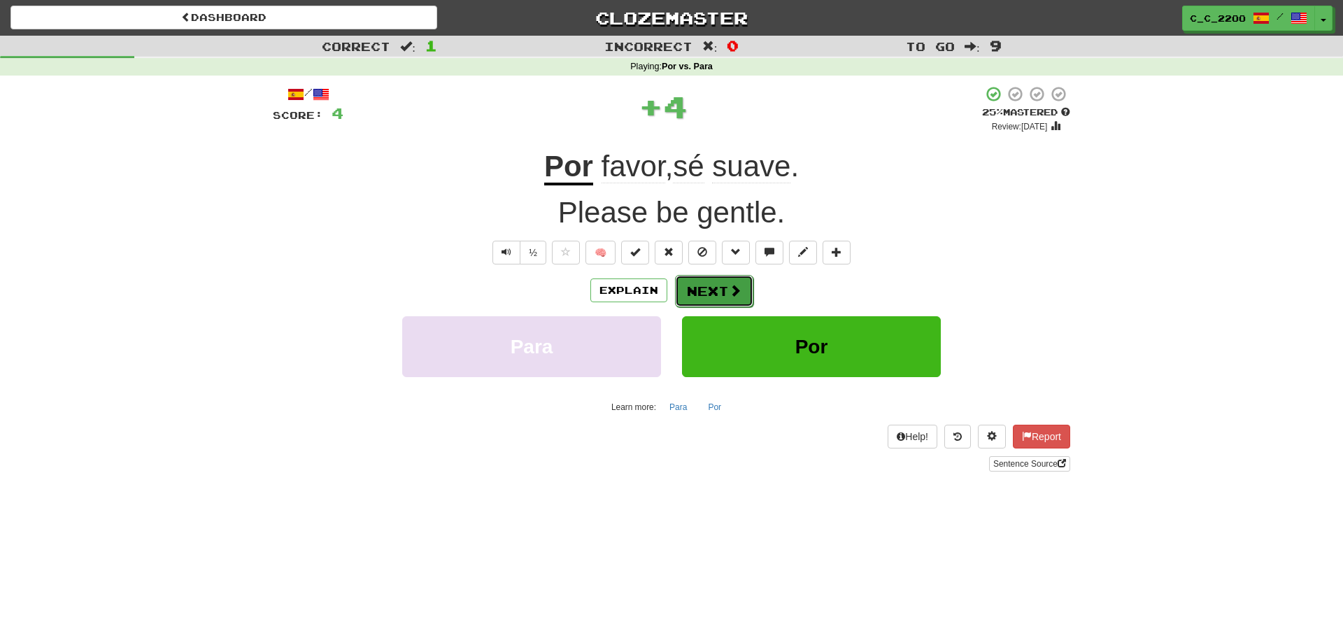
click at [743, 296] on button "Next" at bounding box center [714, 291] width 78 height 32
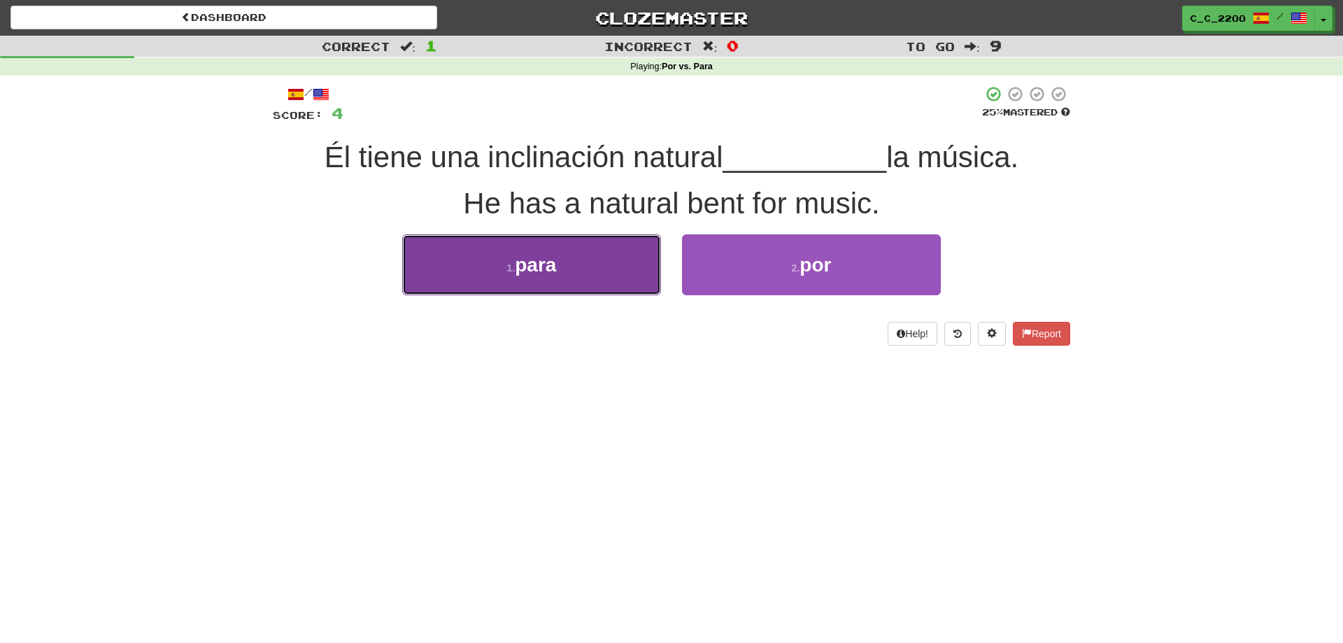
click at [639, 255] on button "1 . para" at bounding box center [531, 264] width 259 height 61
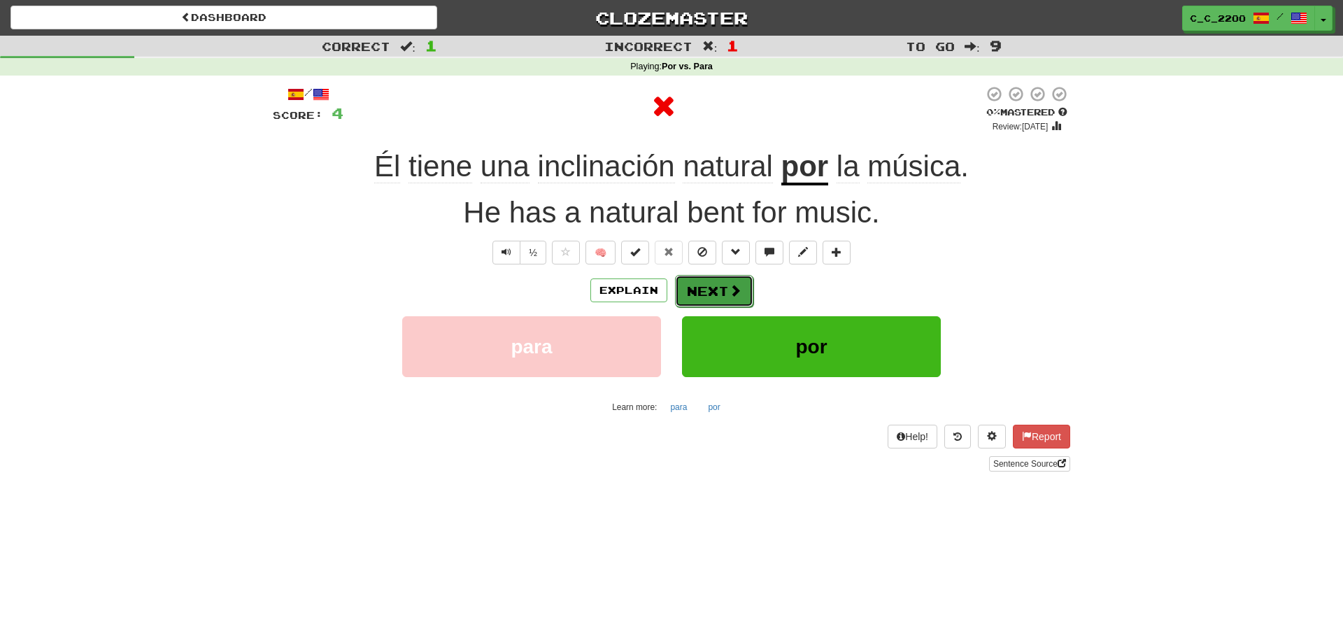
click at [729, 294] on span at bounding box center [735, 290] width 13 height 13
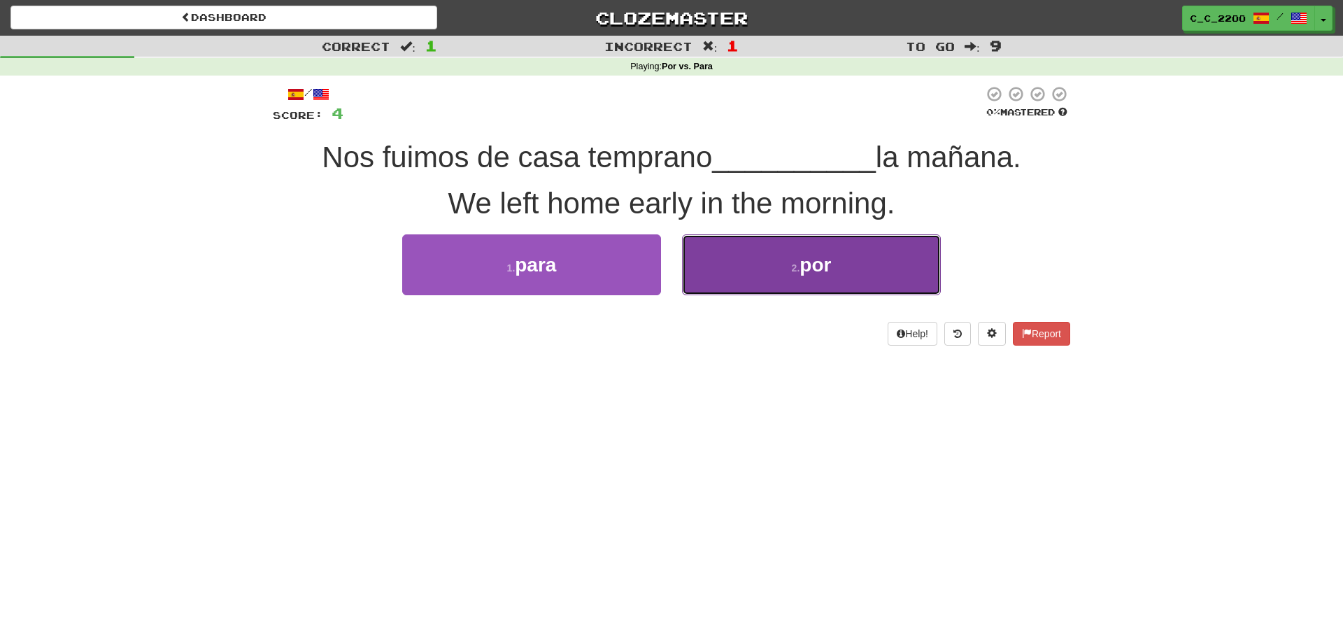
click at [783, 250] on button "2 . por" at bounding box center [811, 264] width 259 height 61
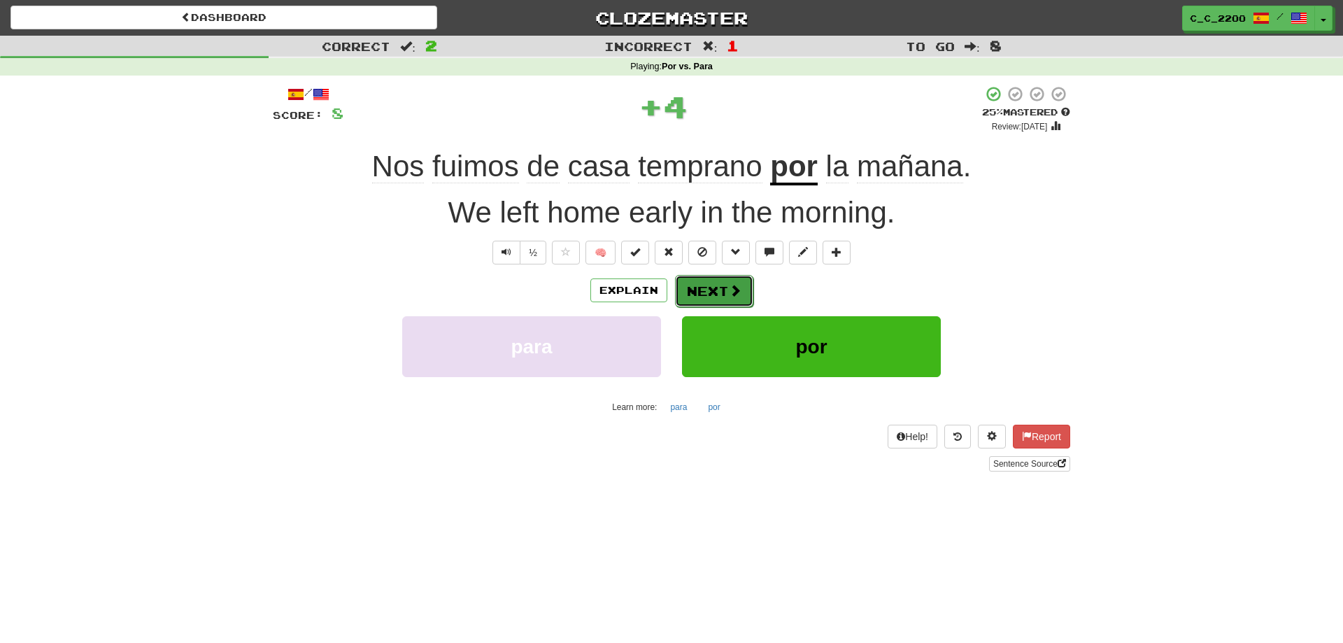
click at [722, 294] on button "Next" at bounding box center [714, 291] width 78 height 32
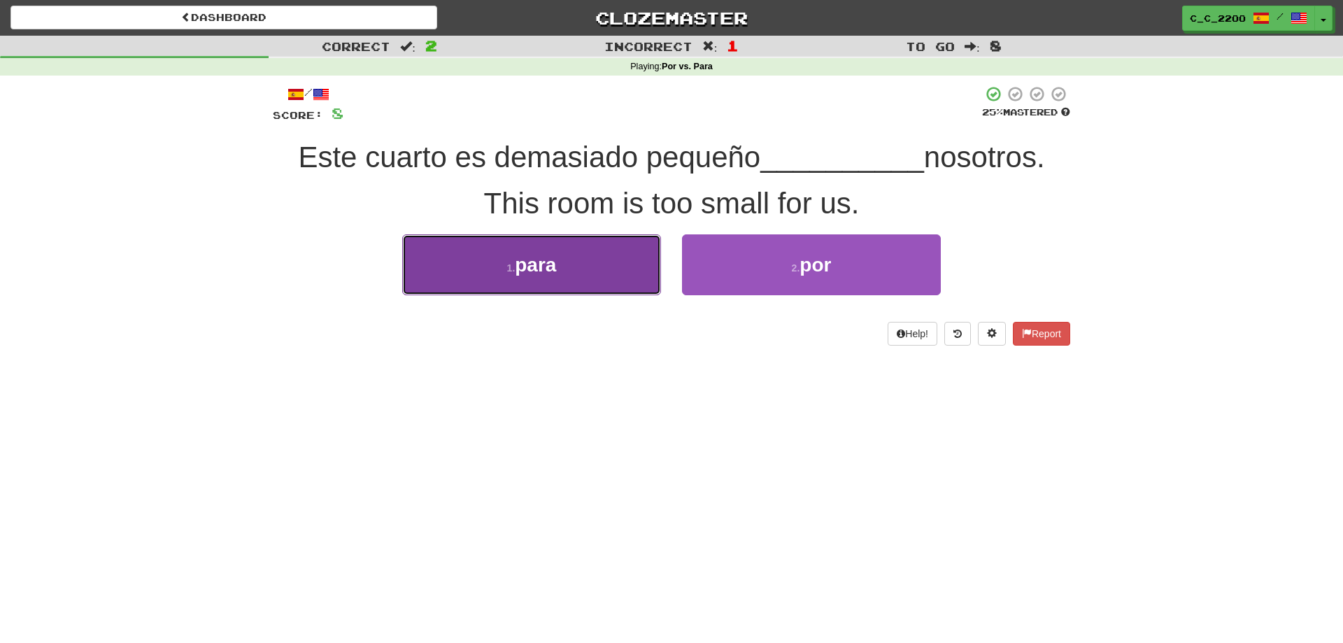
click at [653, 259] on button "1 . para" at bounding box center [531, 264] width 259 height 61
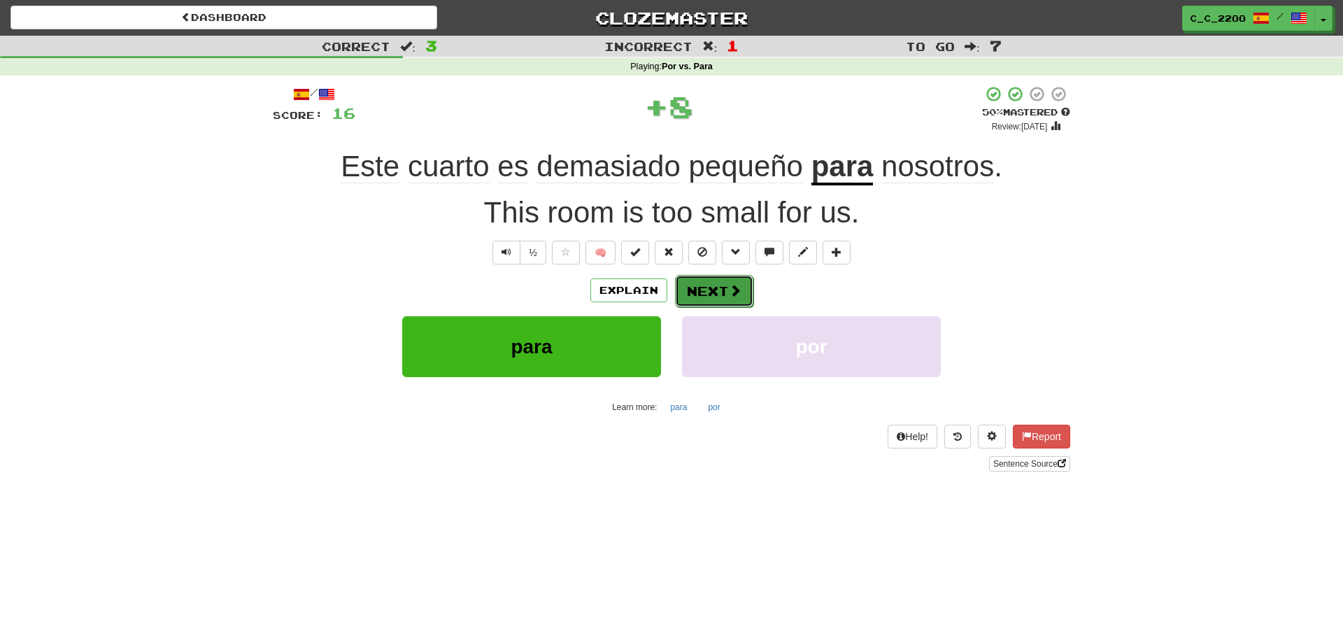
click at [729, 284] on span at bounding box center [735, 290] width 13 height 13
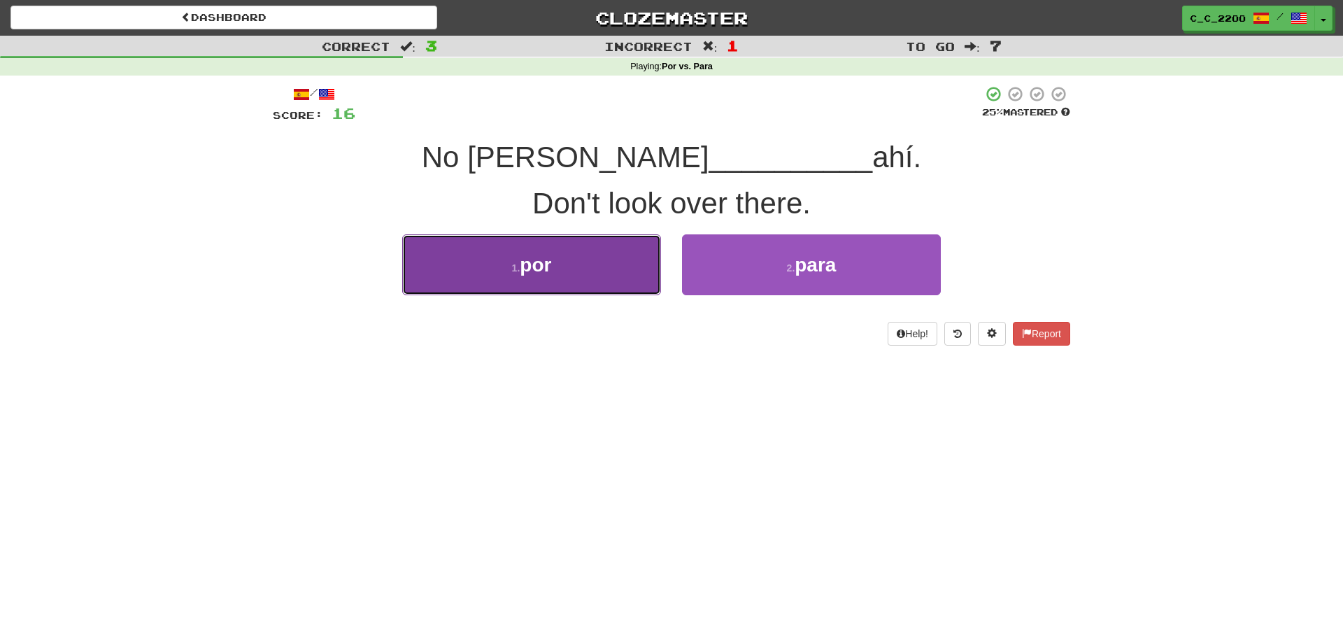
click at [560, 264] on button "1 . por" at bounding box center [531, 264] width 259 height 61
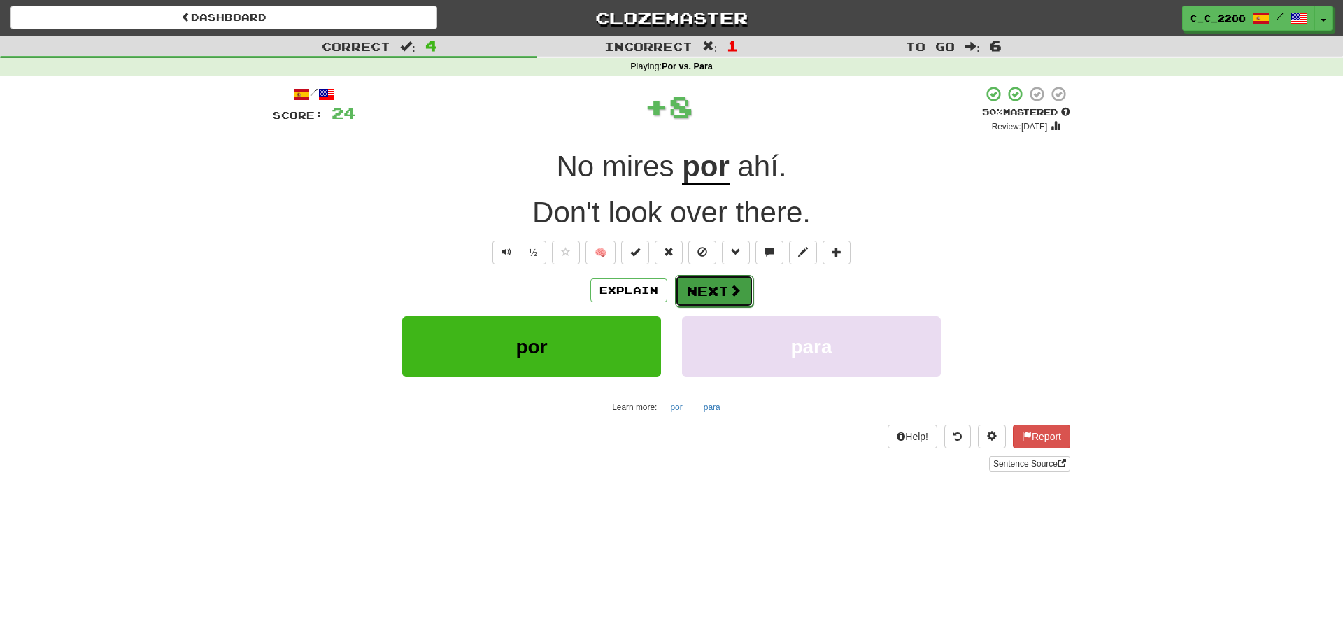
click at [679, 291] on button "Next" at bounding box center [714, 291] width 78 height 32
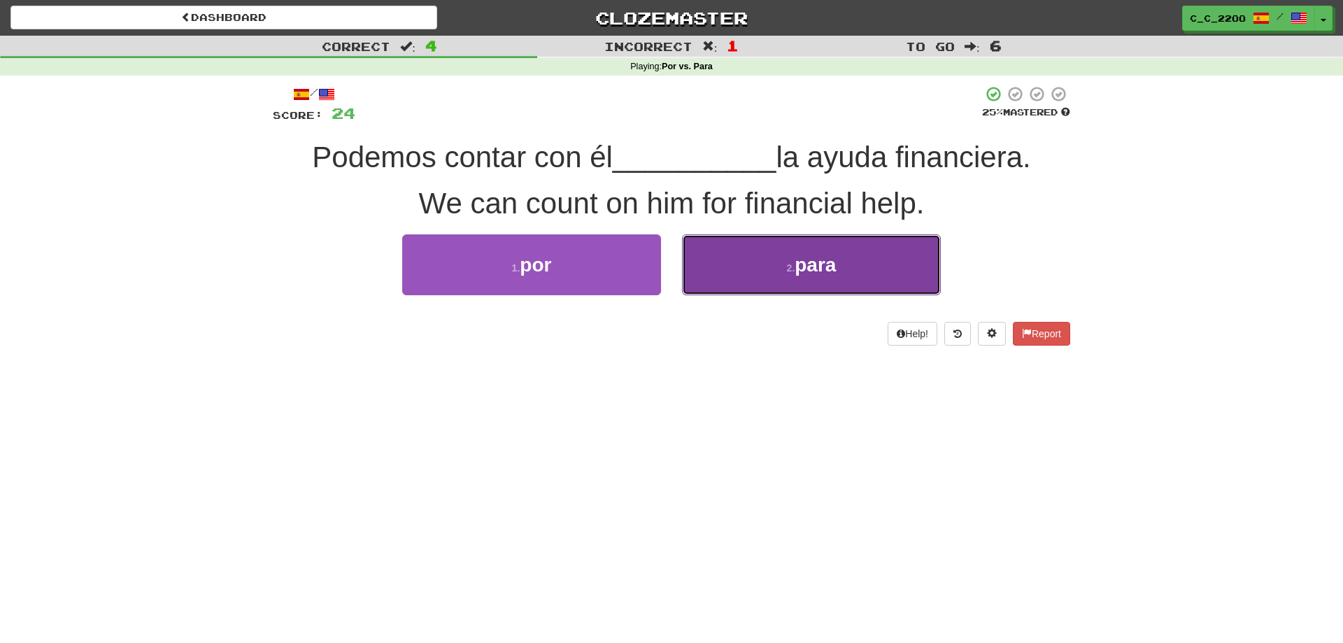
click at [704, 264] on button "2 . para" at bounding box center [811, 264] width 259 height 61
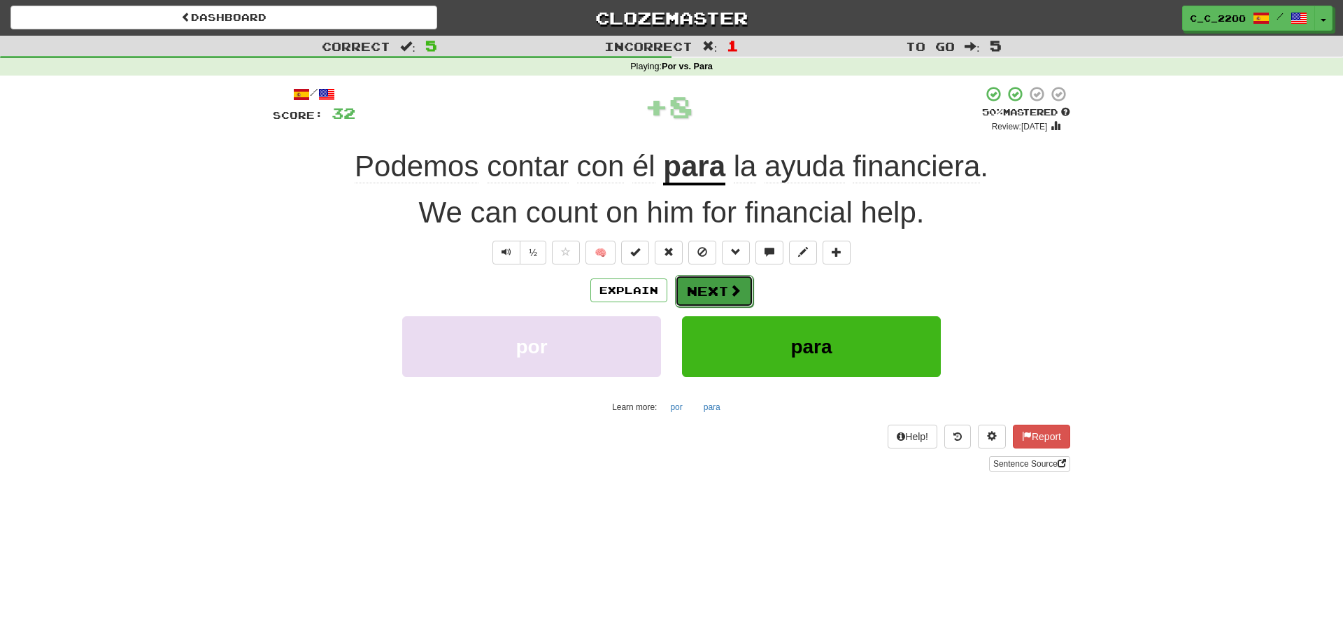
click at [709, 284] on button "Next" at bounding box center [714, 291] width 78 height 32
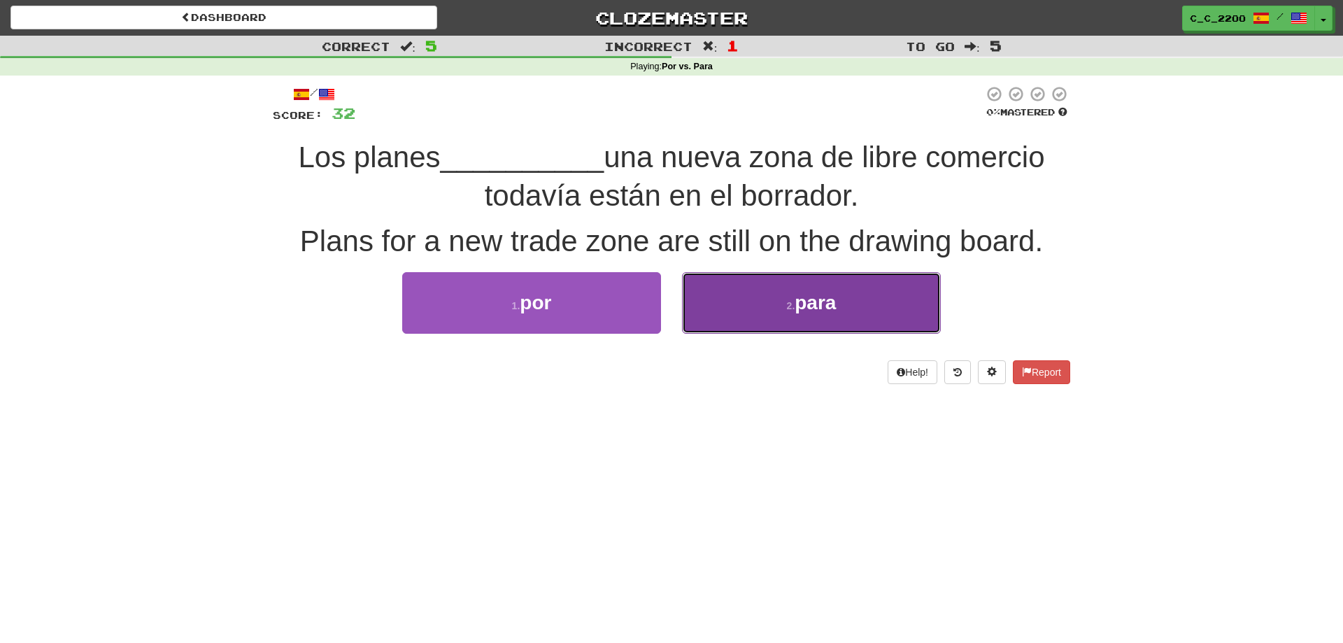
click at [806, 280] on button "2 . para" at bounding box center [811, 302] width 259 height 61
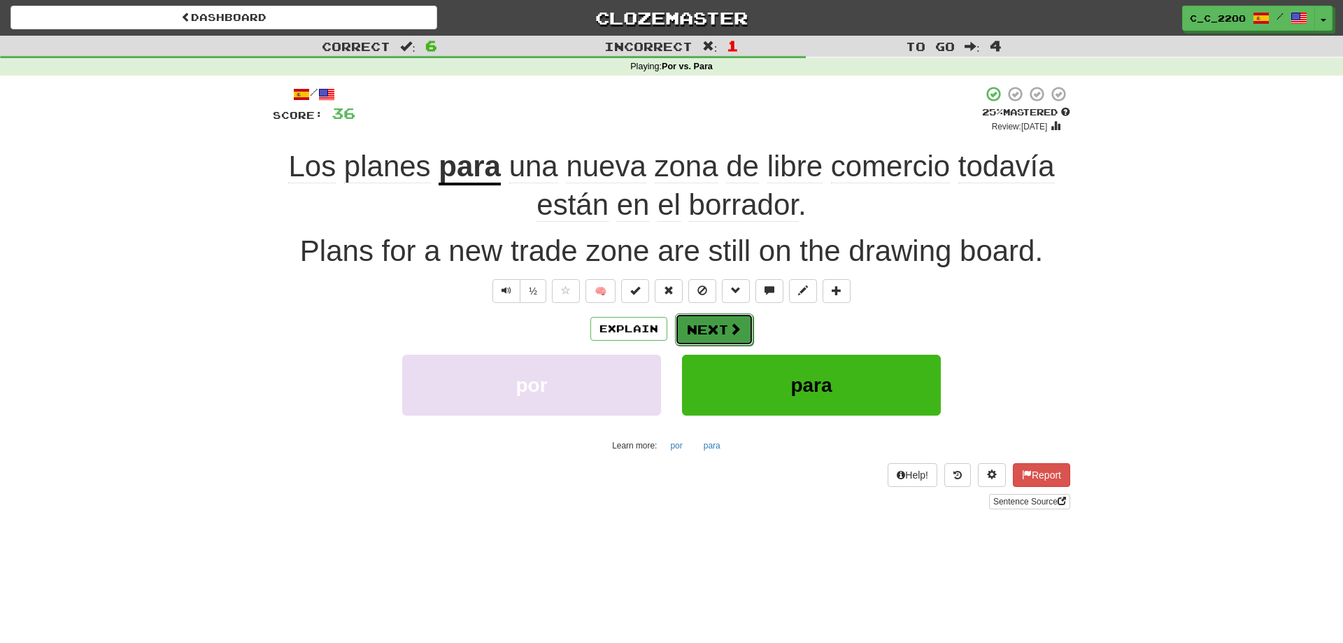
click at [708, 325] on button "Next" at bounding box center [714, 329] width 78 height 32
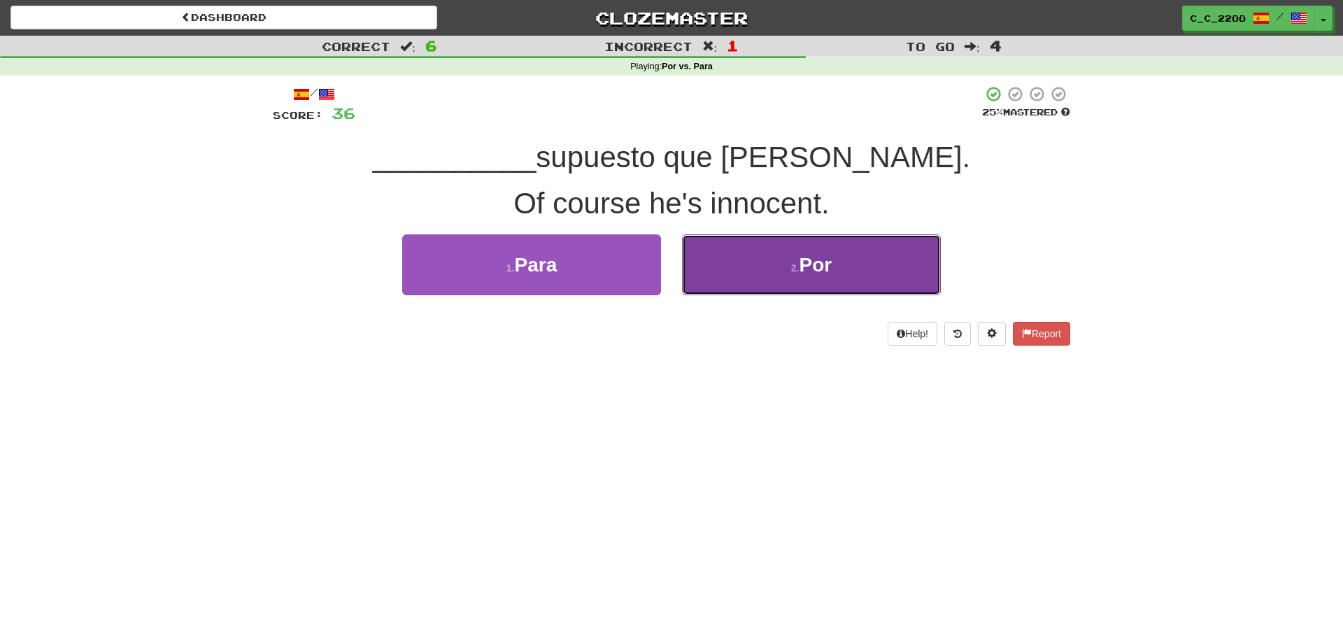
click at [769, 262] on button "2 . Por" at bounding box center [811, 264] width 259 height 61
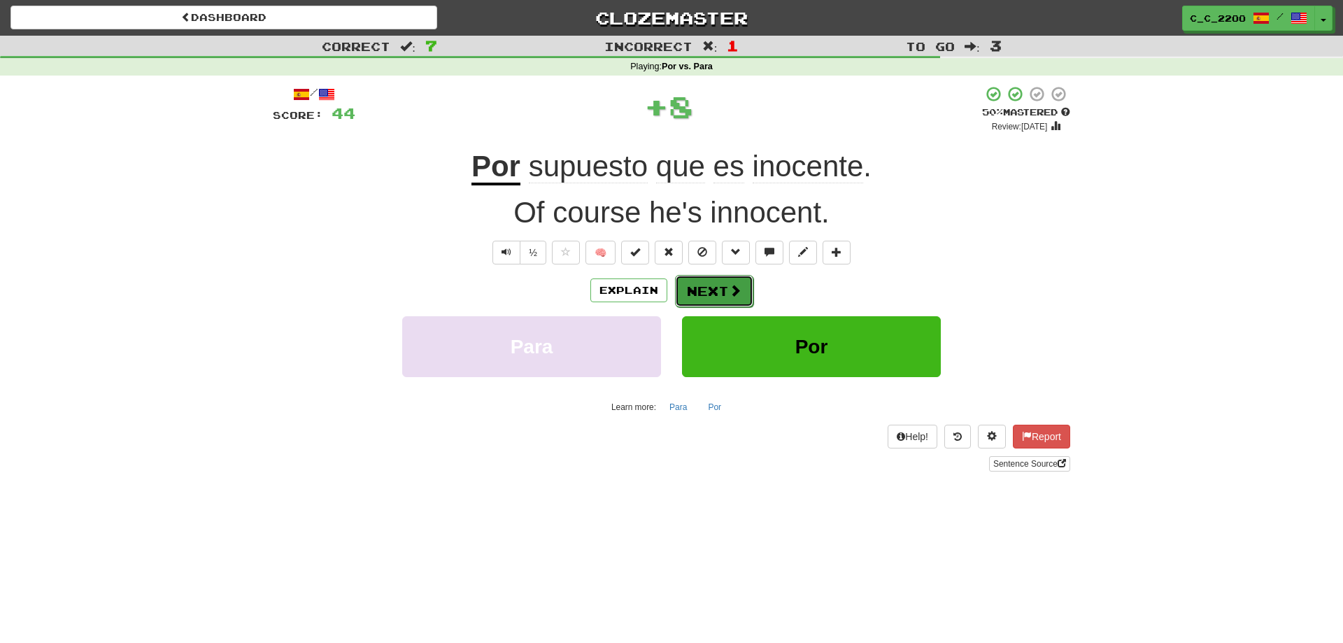
click at [735, 281] on button "Next" at bounding box center [714, 291] width 78 height 32
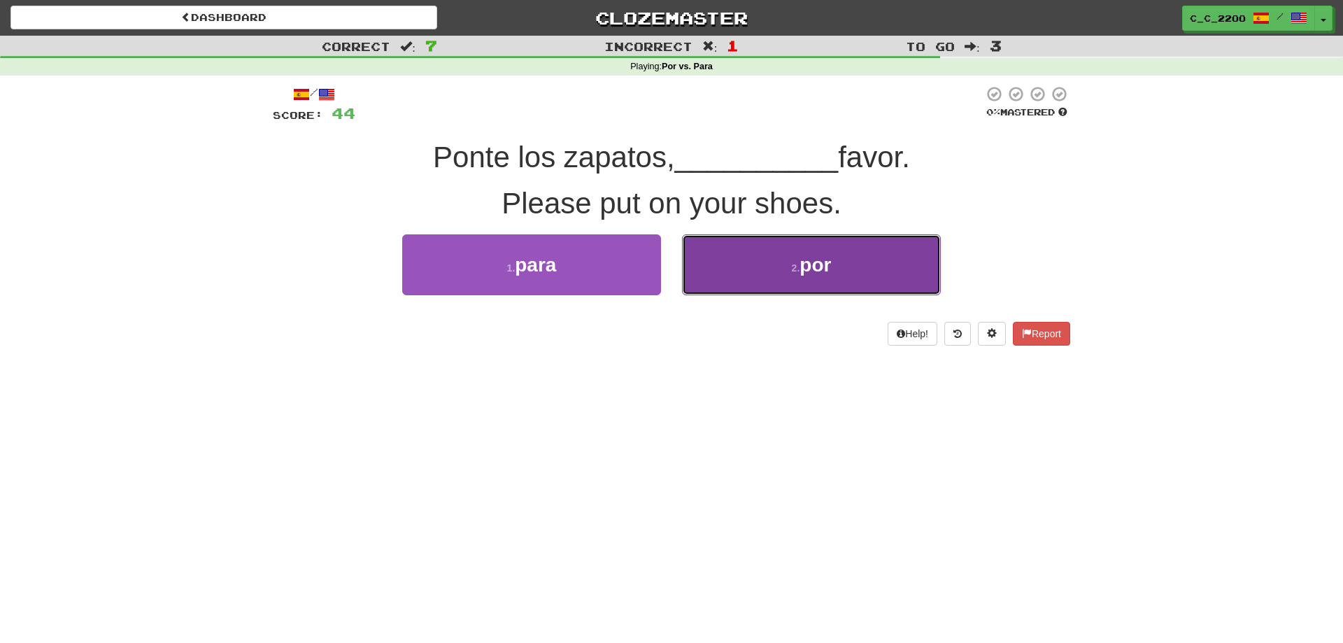
click at [776, 262] on button "2 . por" at bounding box center [811, 264] width 259 height 61
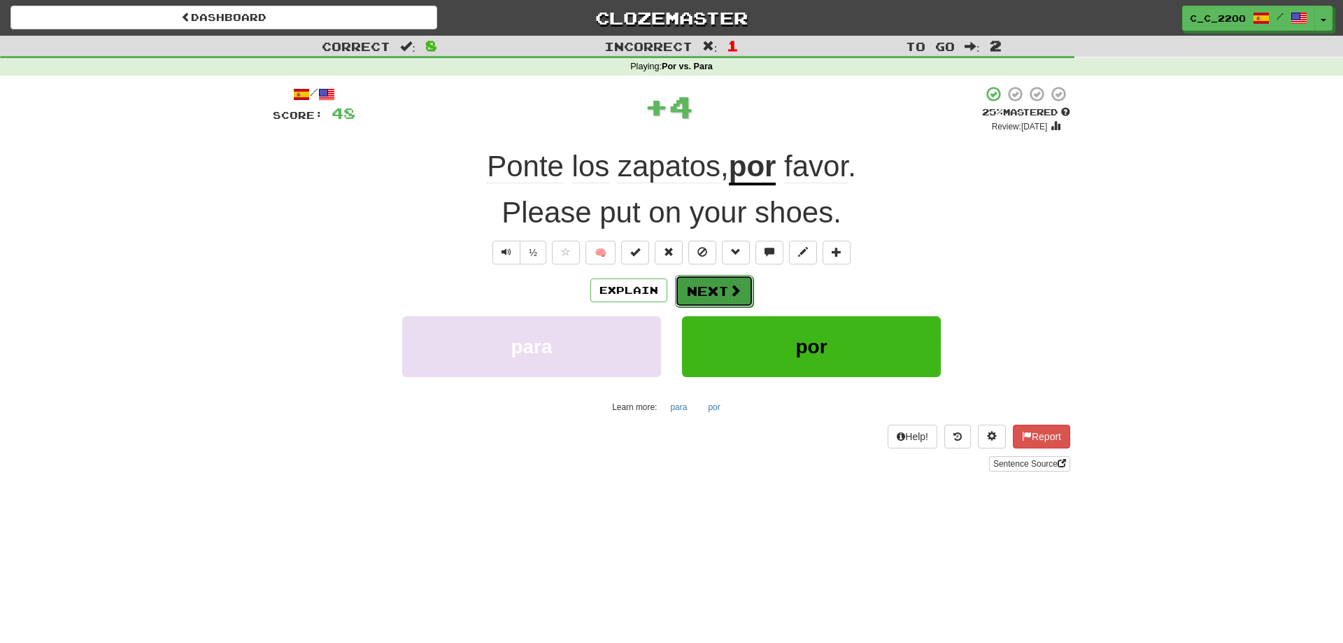
click at [706, 296] on button "Next" at bounding box center [714, 291] width 78 height 32
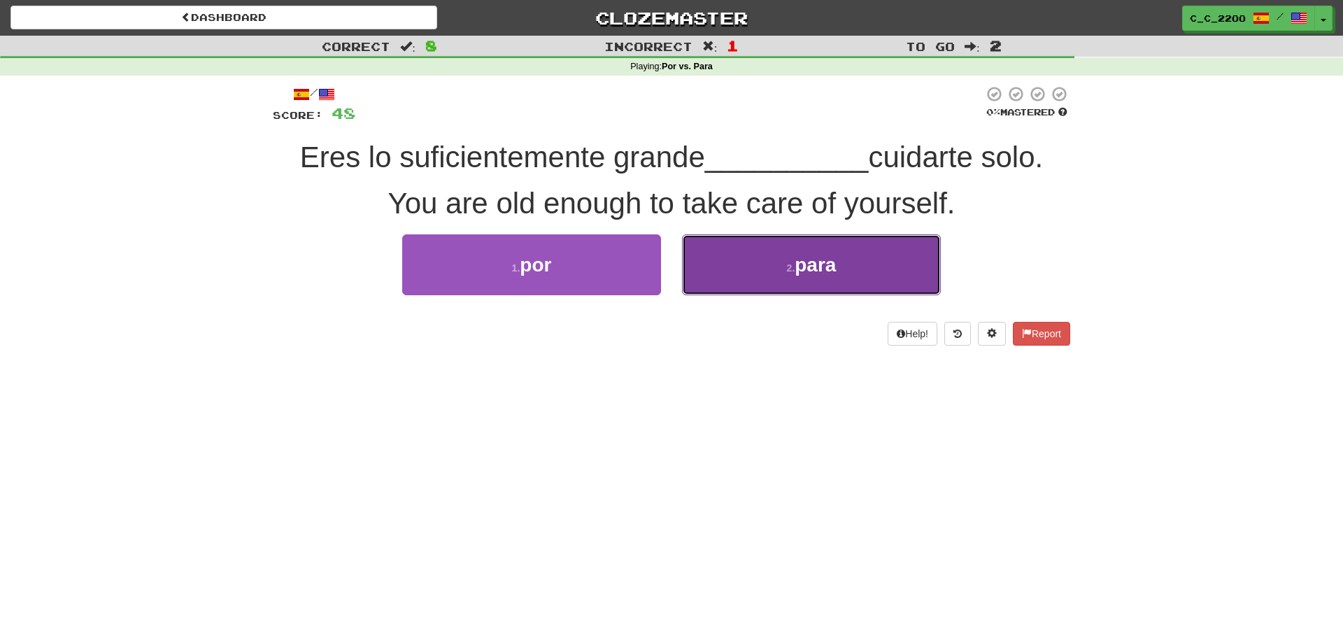
click at [752, 255] on button "2 . para" at bounding box center [811, 264] width 259 height 61
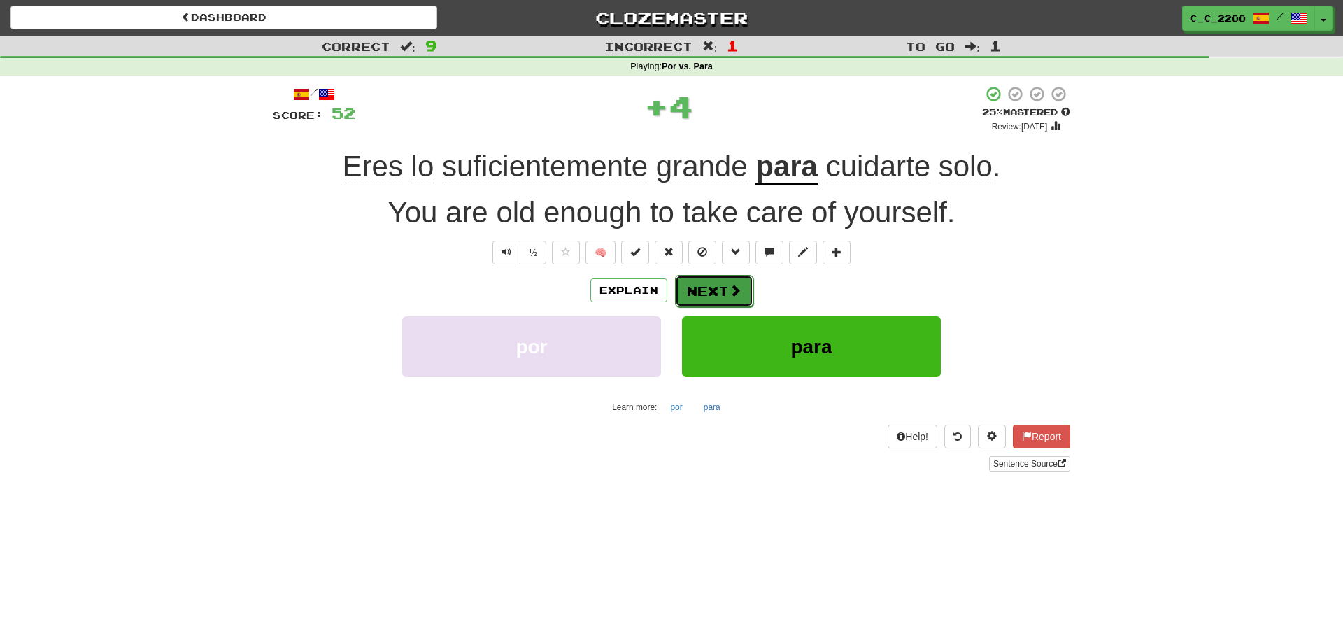
click at [713, 286] on button "Next" at bounding box center [714, 291] width 78 height 32
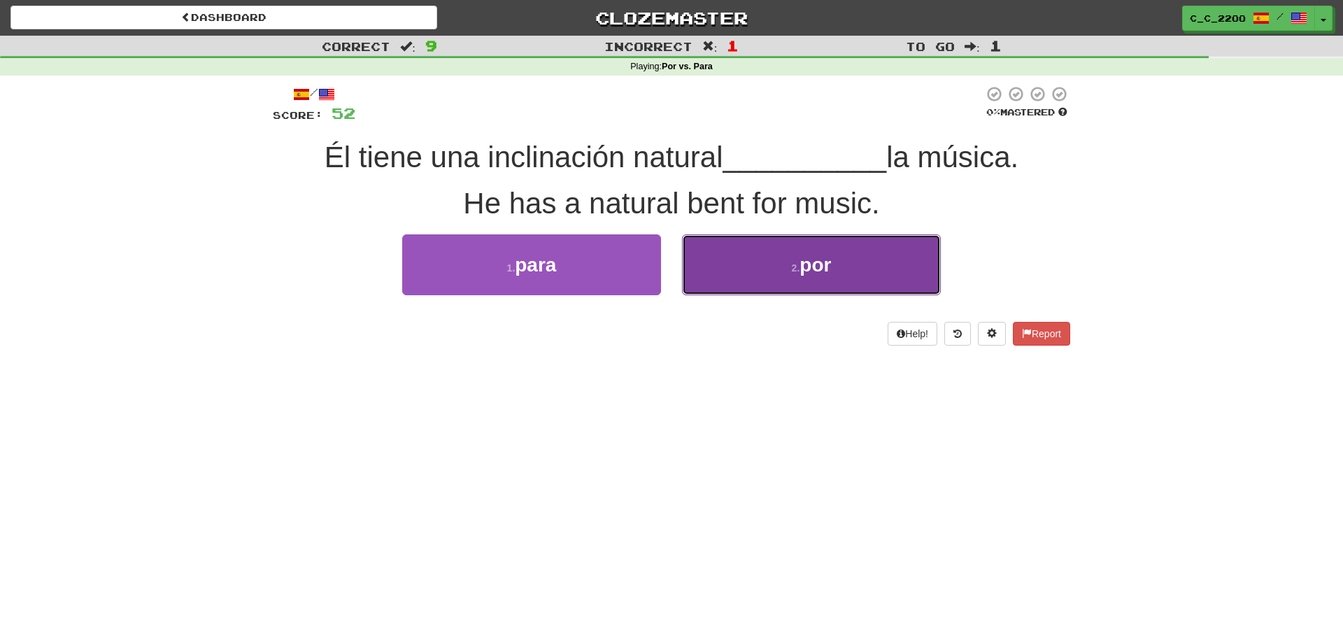
click at [728, 246] on button "2 . por" at bounding box center [811, 264] width 259 height 61
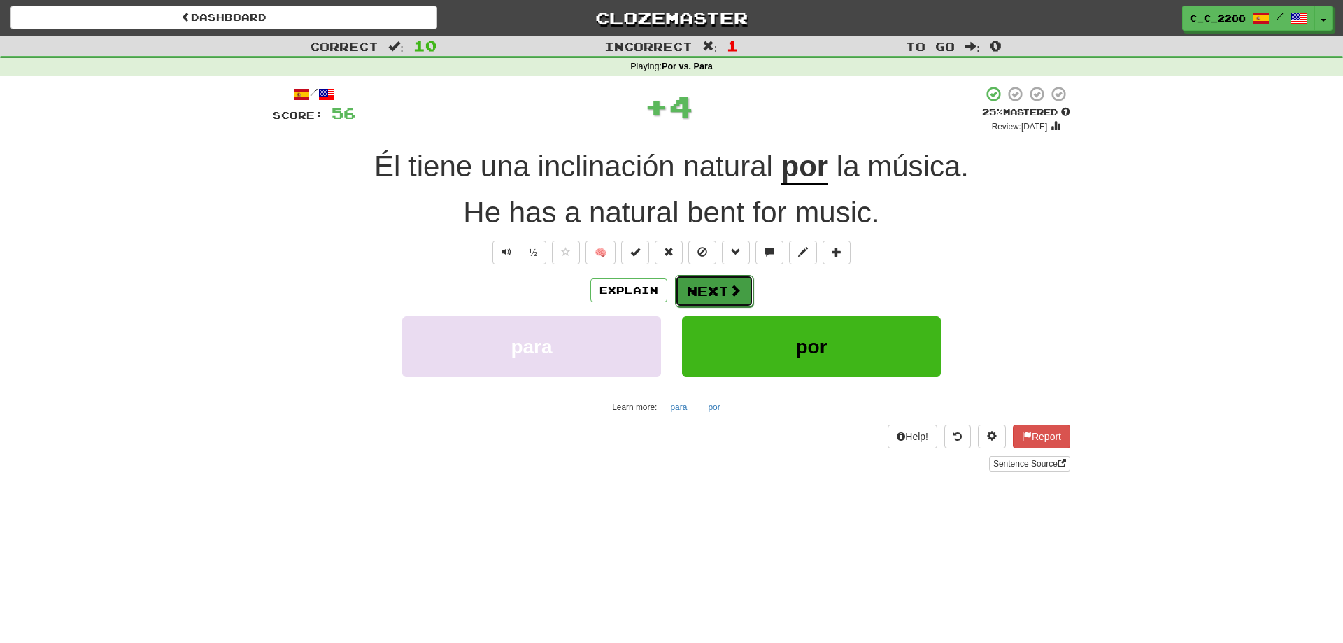
click at [717, 283] on button "Next" at bounding box center [714, 291] width 78 height 32
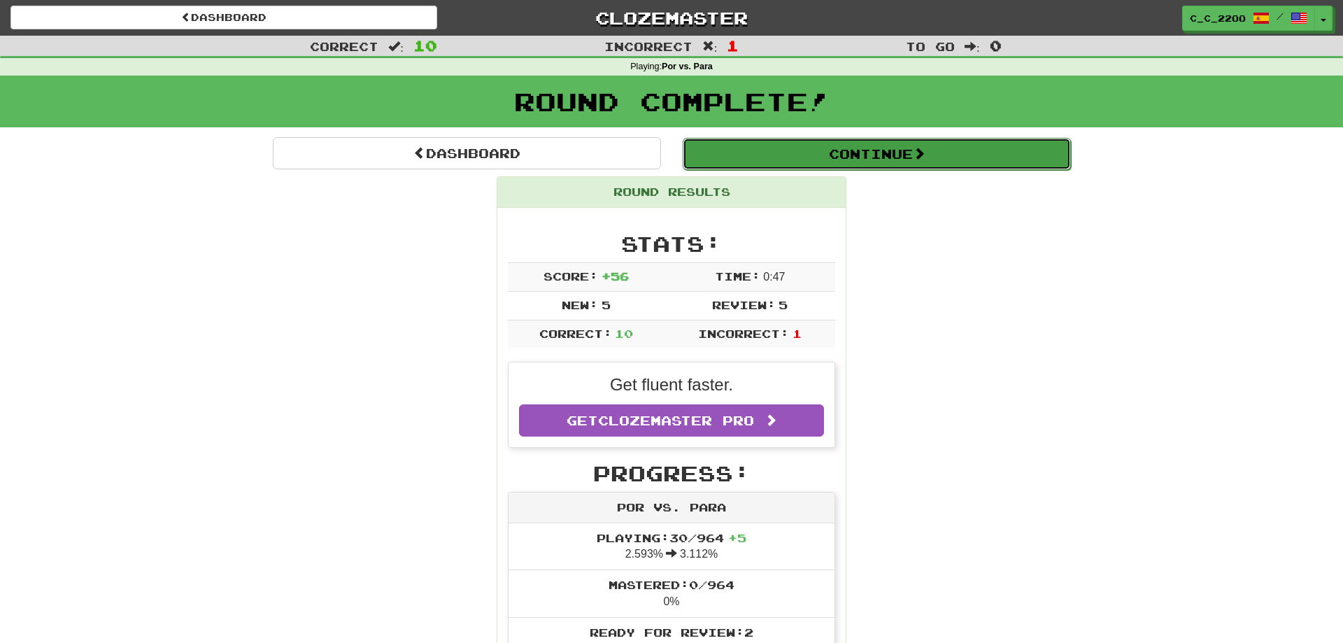
click at [853, 145] on button "Continue" at bounding box center [877, 154] width 388 height 32
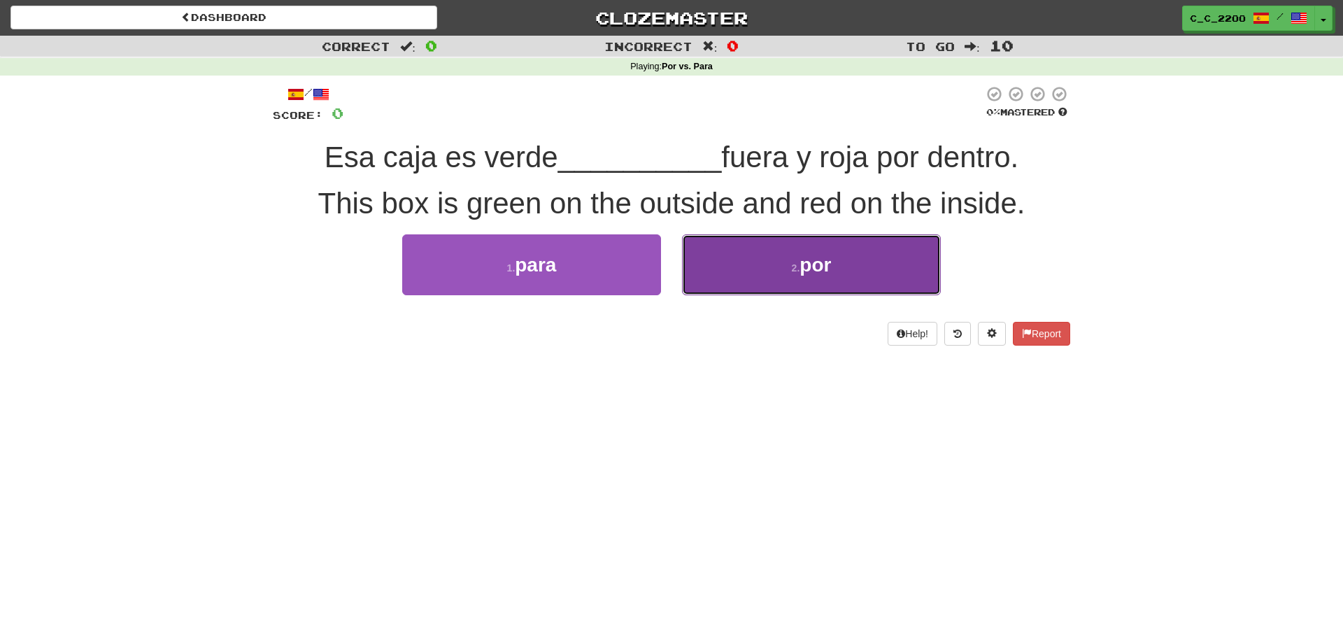
click at [806, 264] on span "por" at bounding box center [814, 265] width 31 height 22
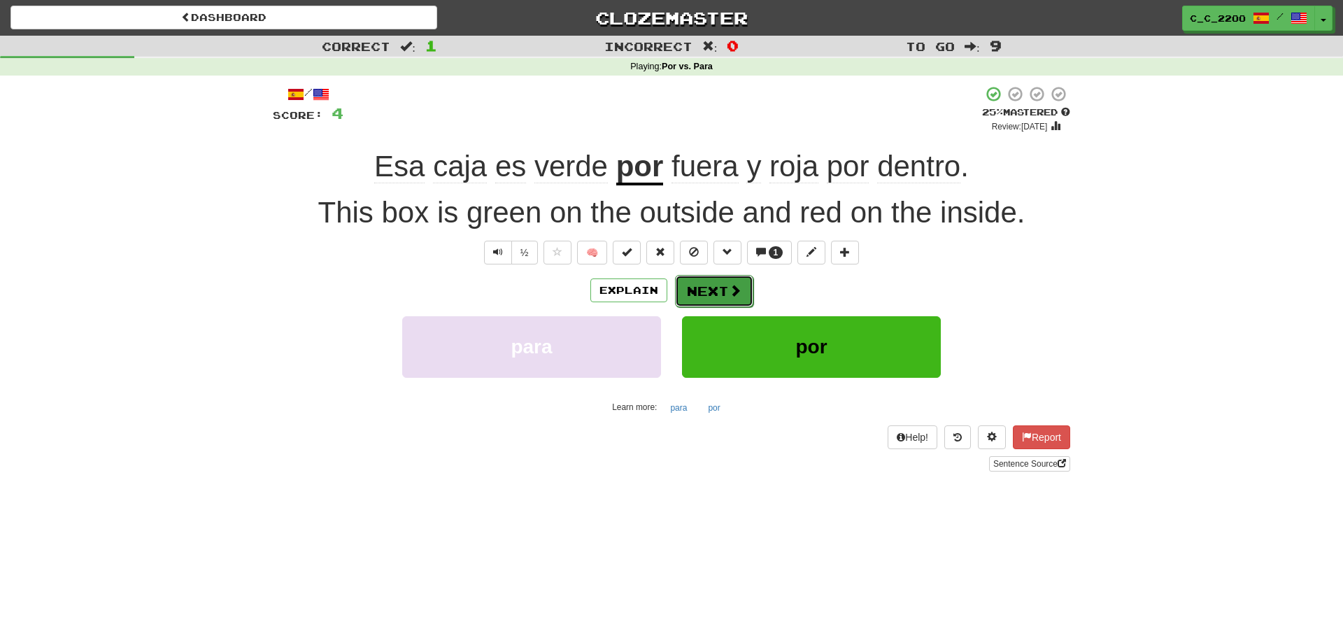
click at [735, 292] on span at bounding box center [735, 290] width 13 height 13
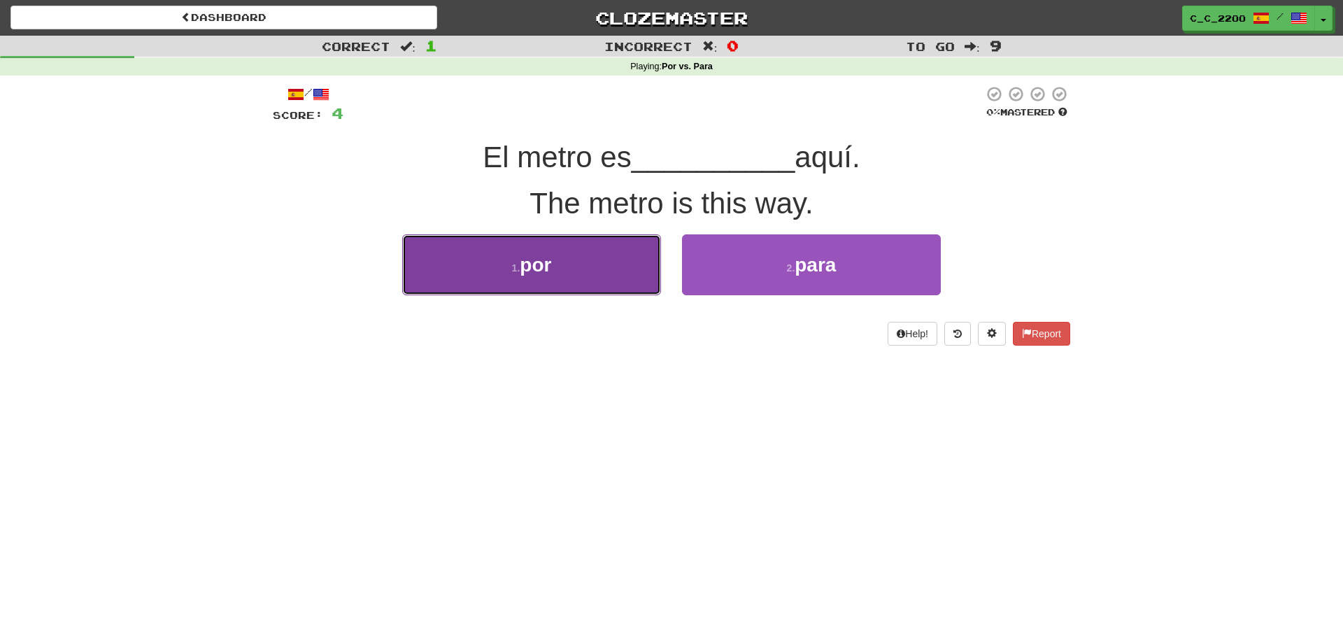
click at [610, 254] on button "1 . por" at bounding box center [531, 264] width 259 height 61
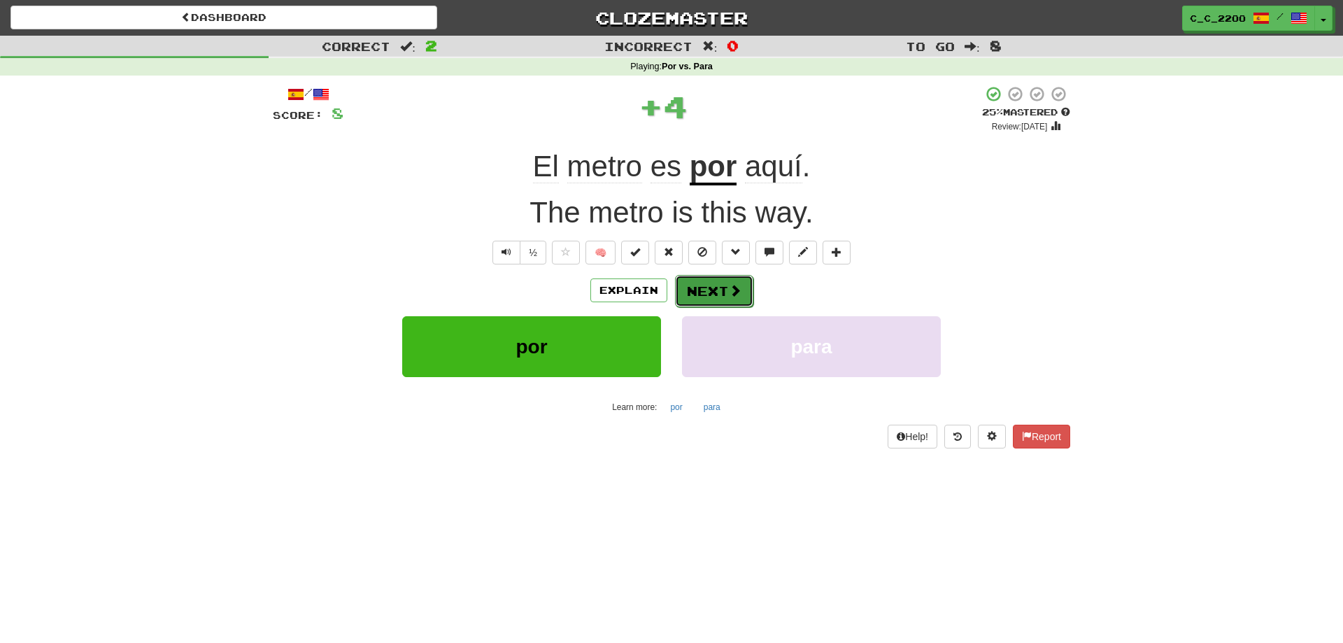
click at [737, 282] on button "Next" at bounding box center [714, 291] width 78 height 32
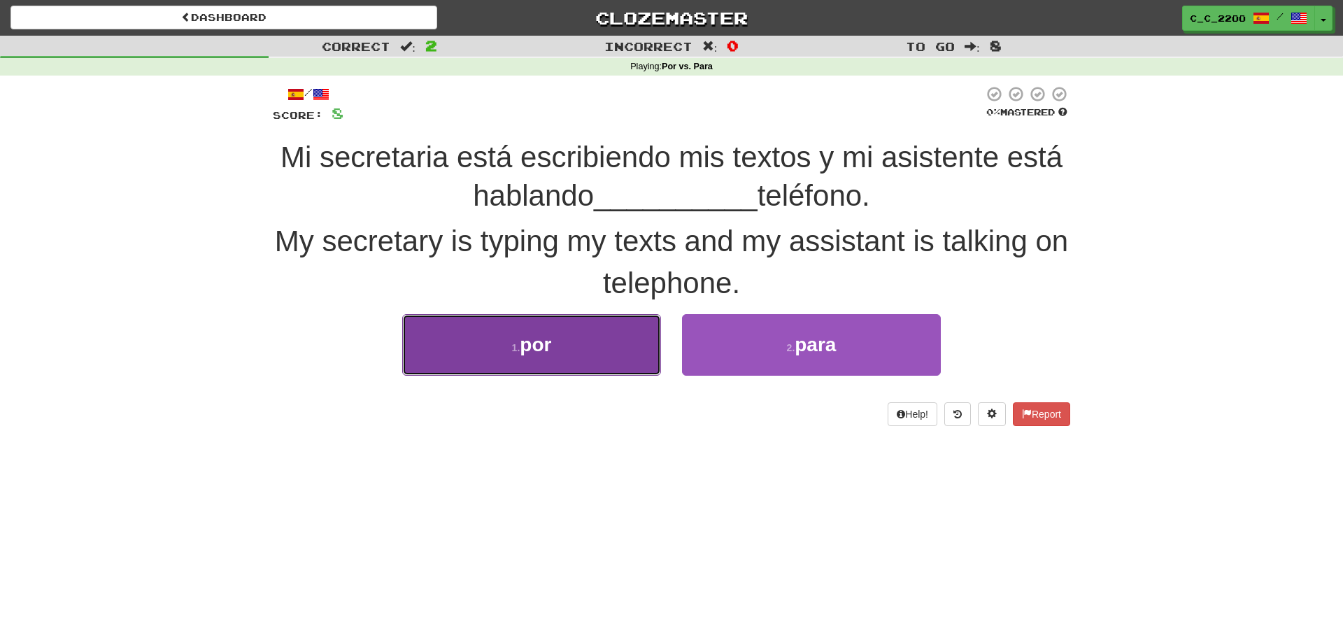
click at [571, 346] on button "1 . por" at bounding box center [531, 344] width 259 height 61
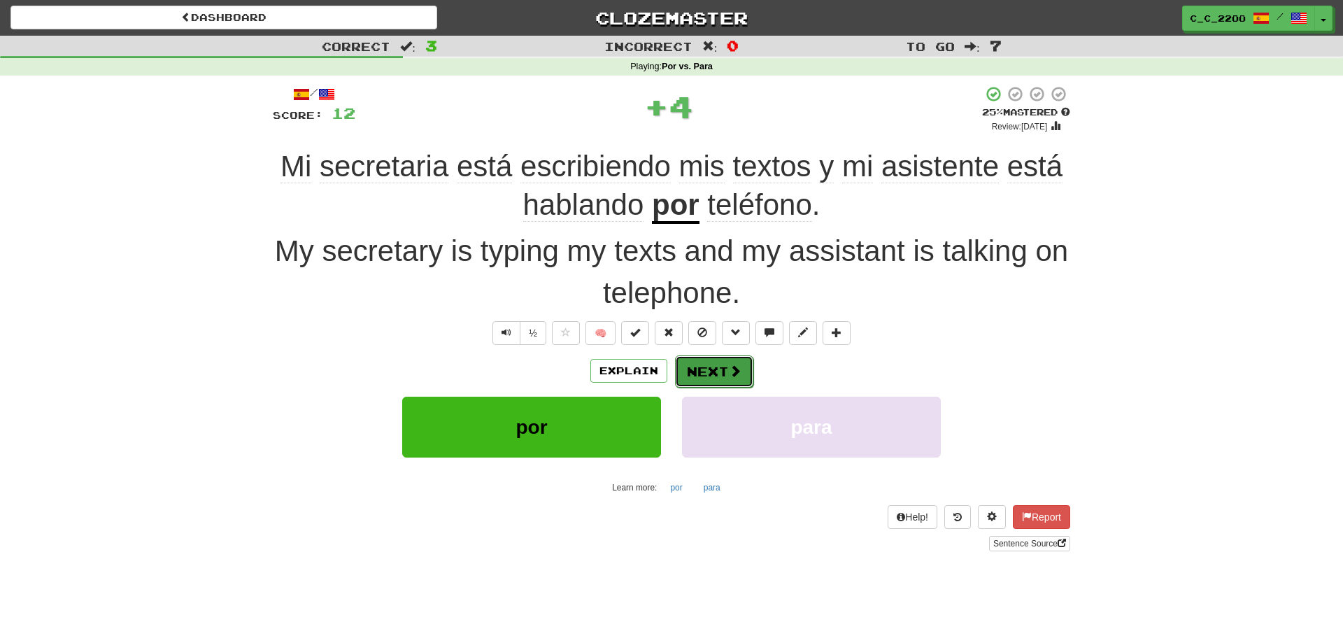
click at [690, 376] on button "Next" at bounding box center [714, 371] width 78 height 32
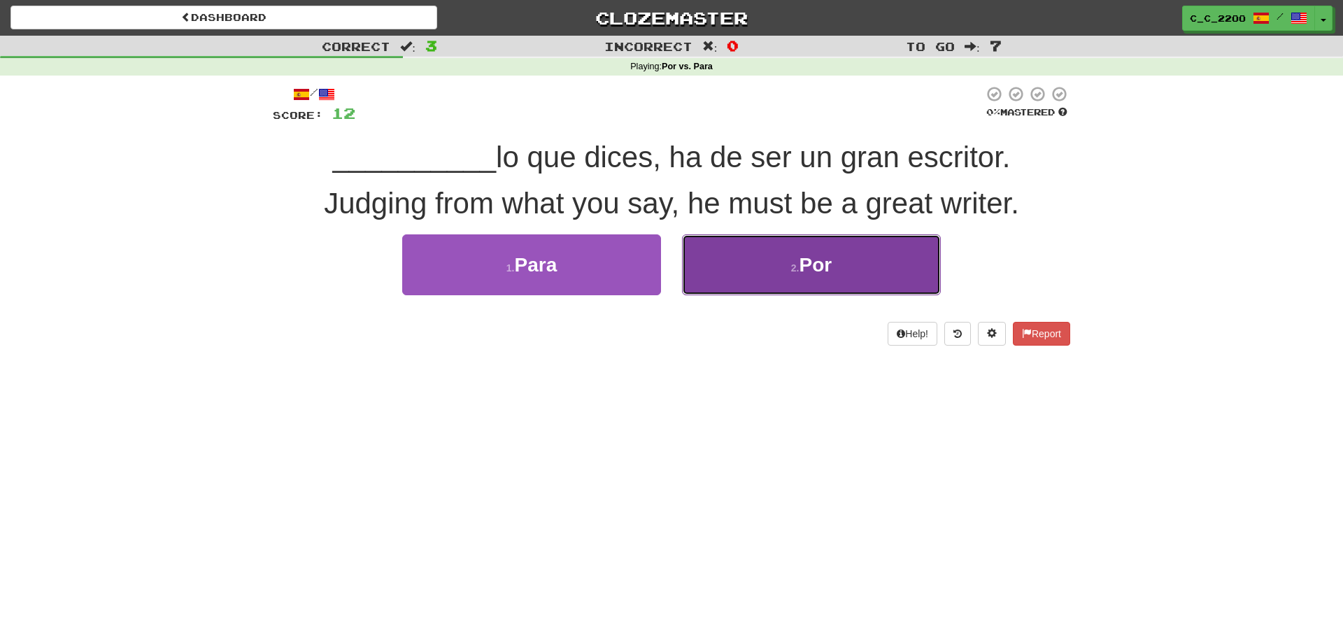
click at [834, 275] on button "2 . Por" at bounding box center [811, 264] width 259 height 61
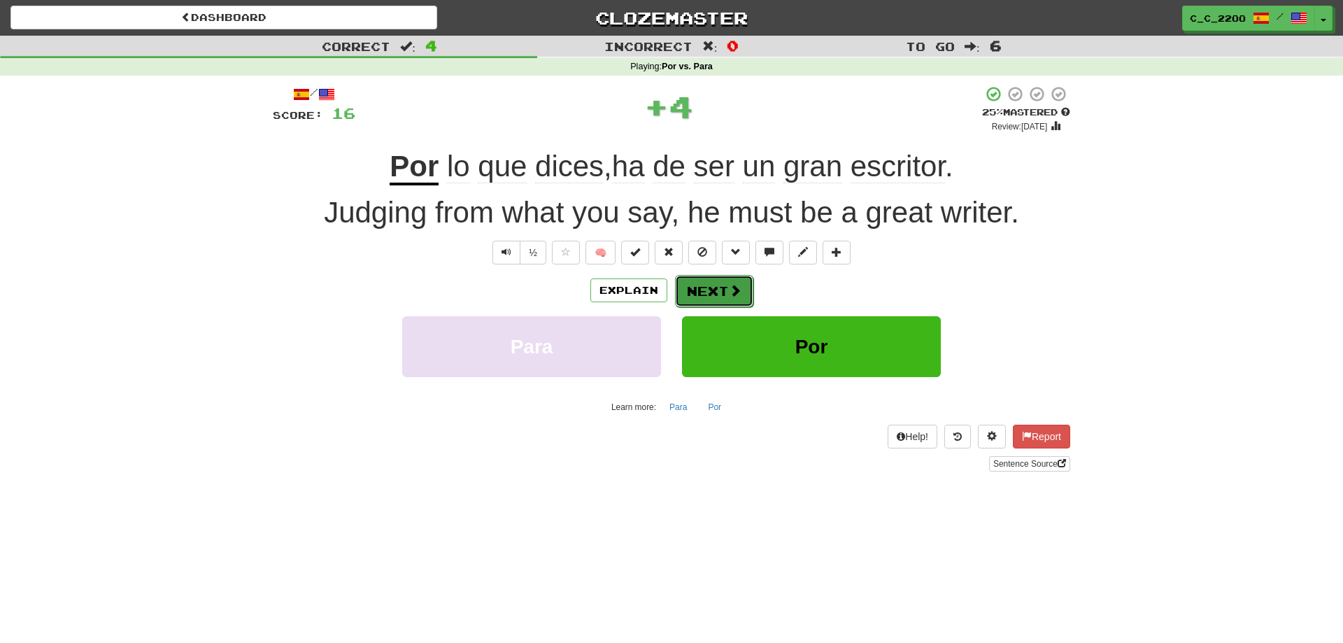
click at [746, 283] on button "Next" at bounding box center [714, 291] width 78 height 32
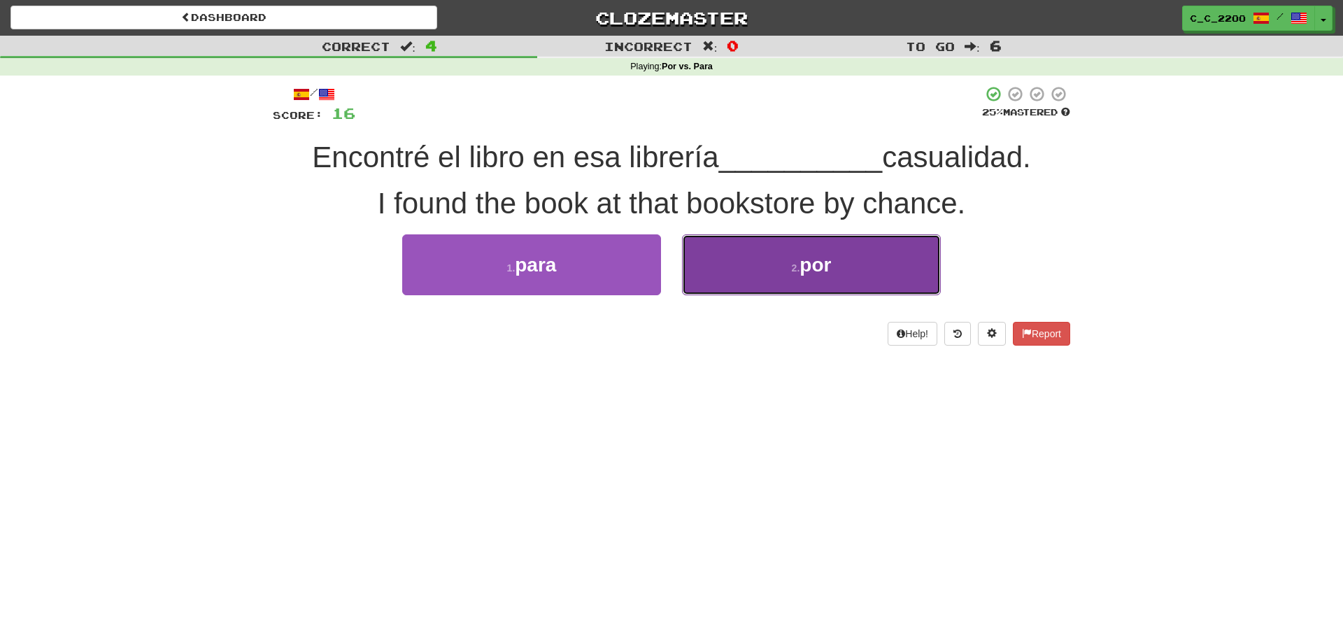
click at [795, 270] on small "2 ." at bounding box center [796, 267] width 8 height 11
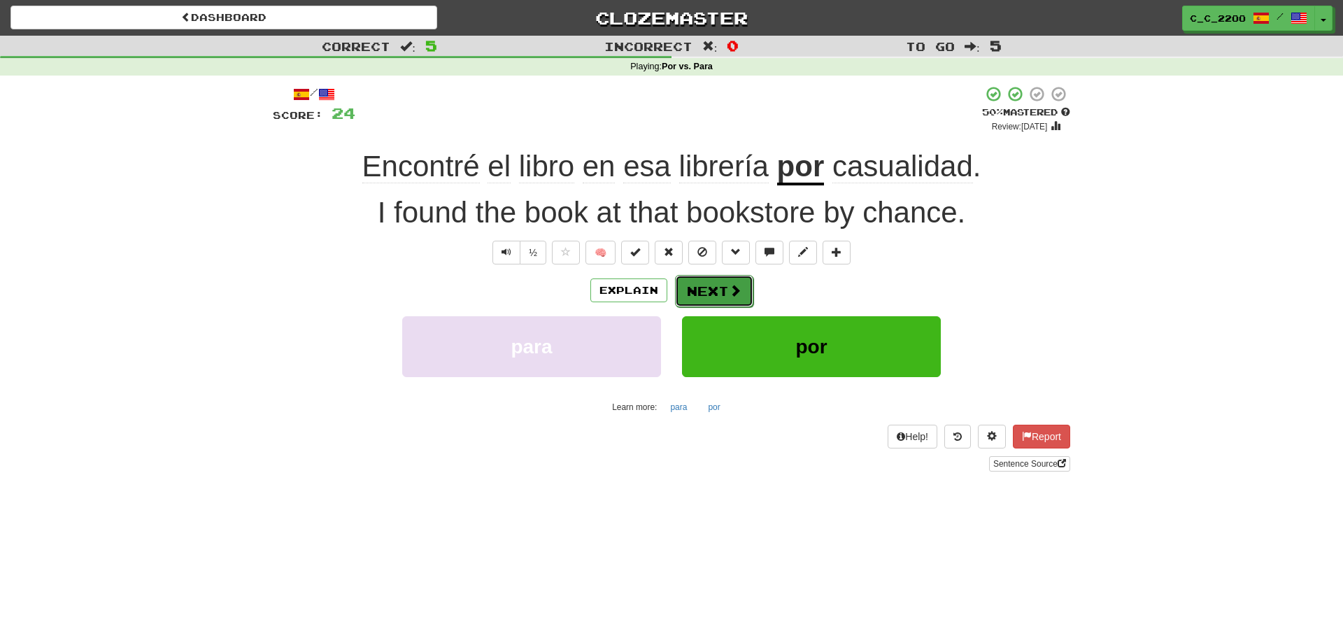
click at [741, 285] on button "Next" at bounding box center [714, 291] width 78 height 32
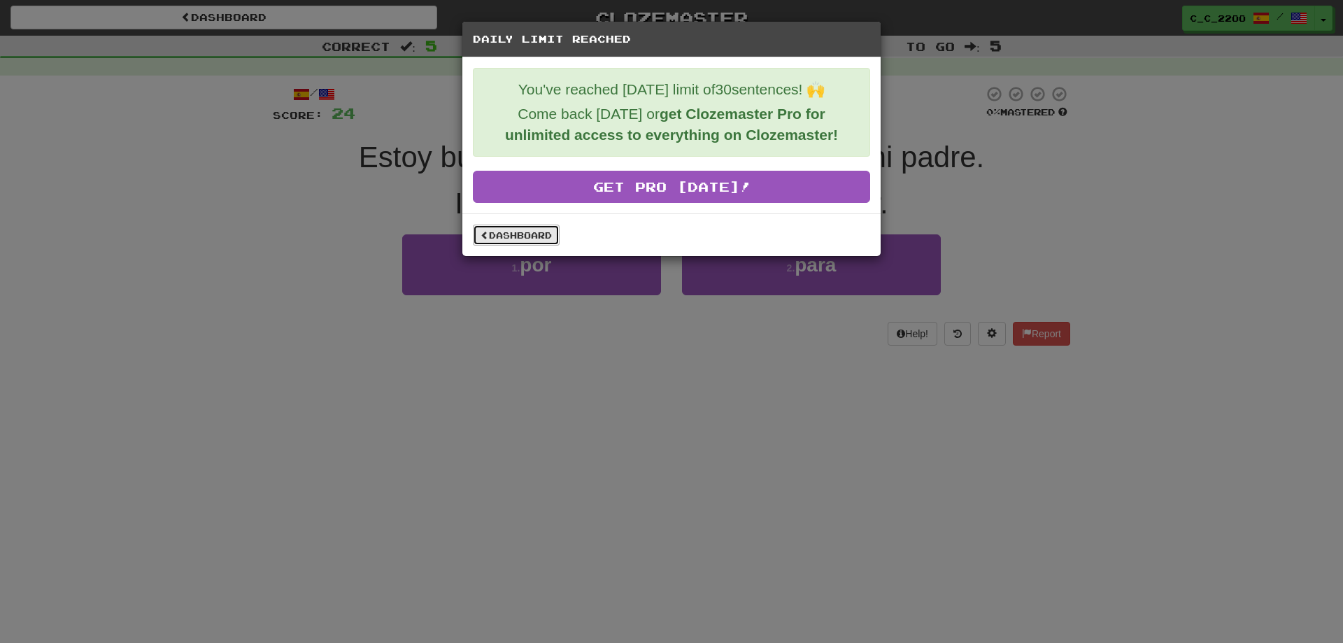
click at [535, 242] on link "Dashboard" at bounding box center [516, 235] width 87 height 21
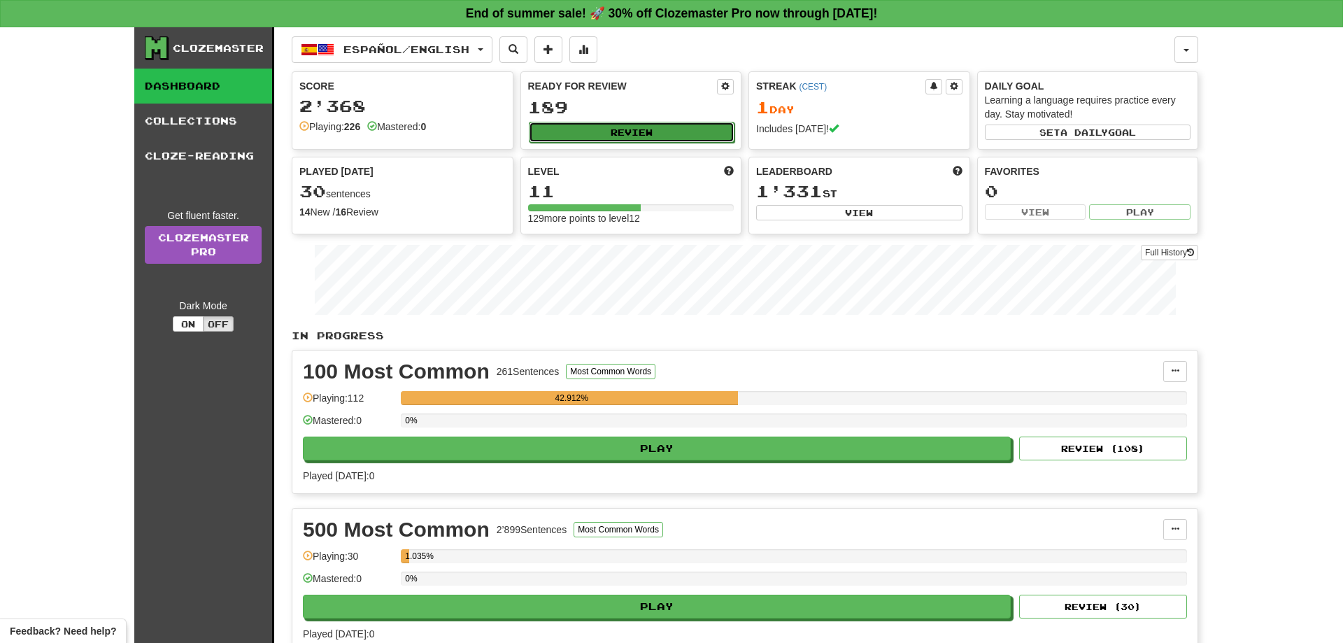
click at [630, 127] on button "Review" at bounding box center [632, 132] width 206 height 21
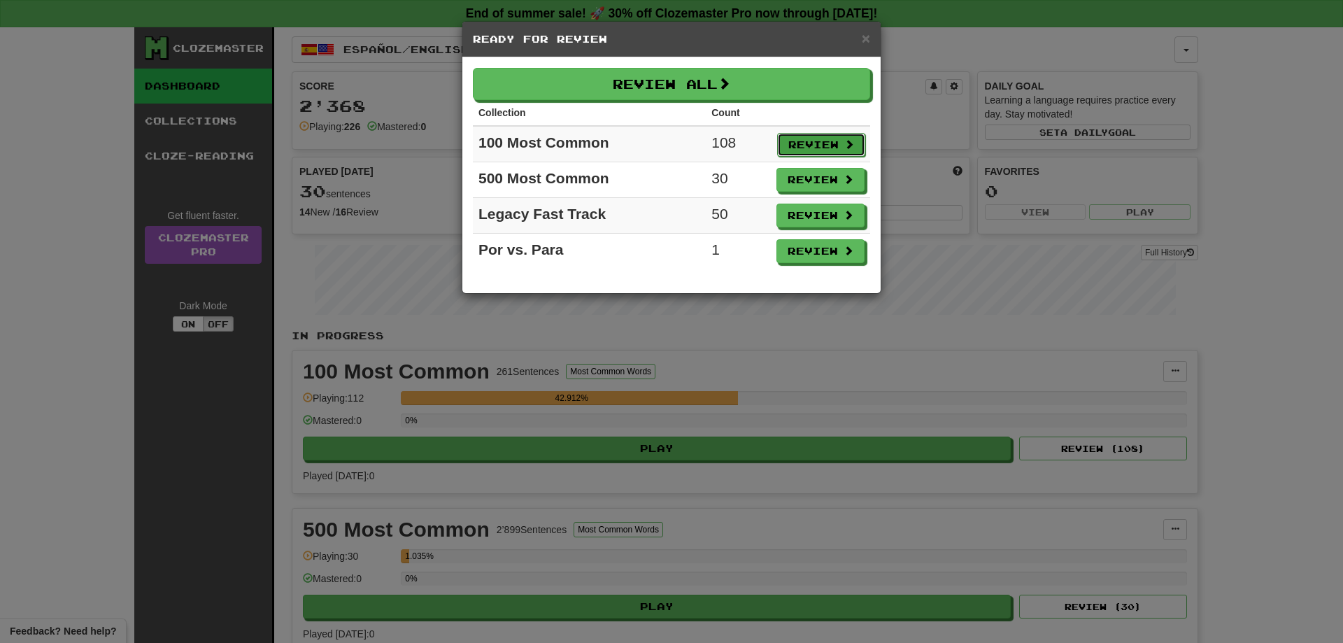
click at [796, 144] on button "Review" at bounding box center [821, 145] width 88 height 24
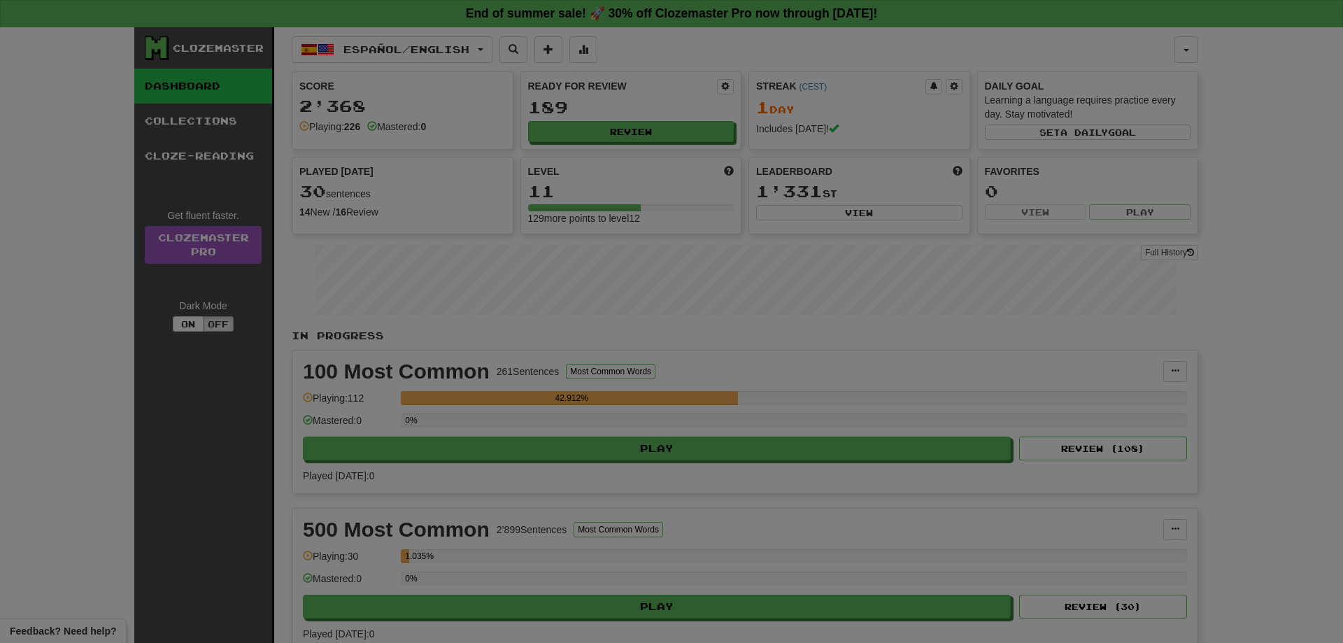
select select "**"
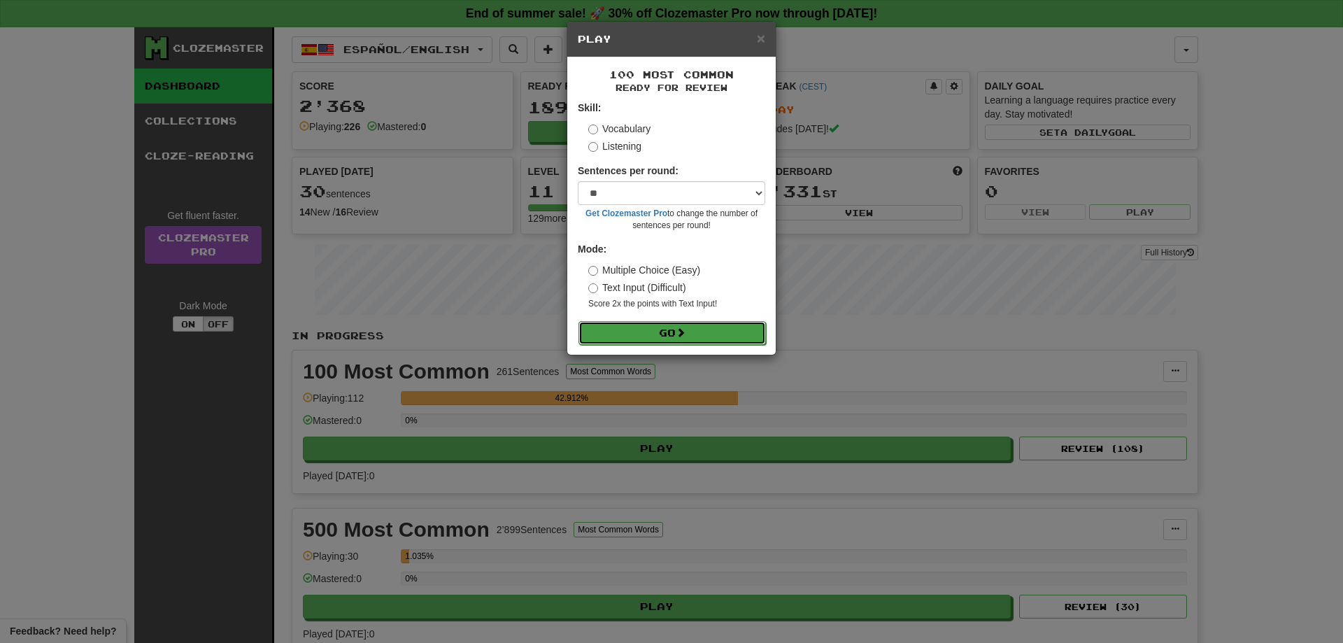
click at [730, 336] on button "Go" at bounding box center [671, 333] width 187 height 24
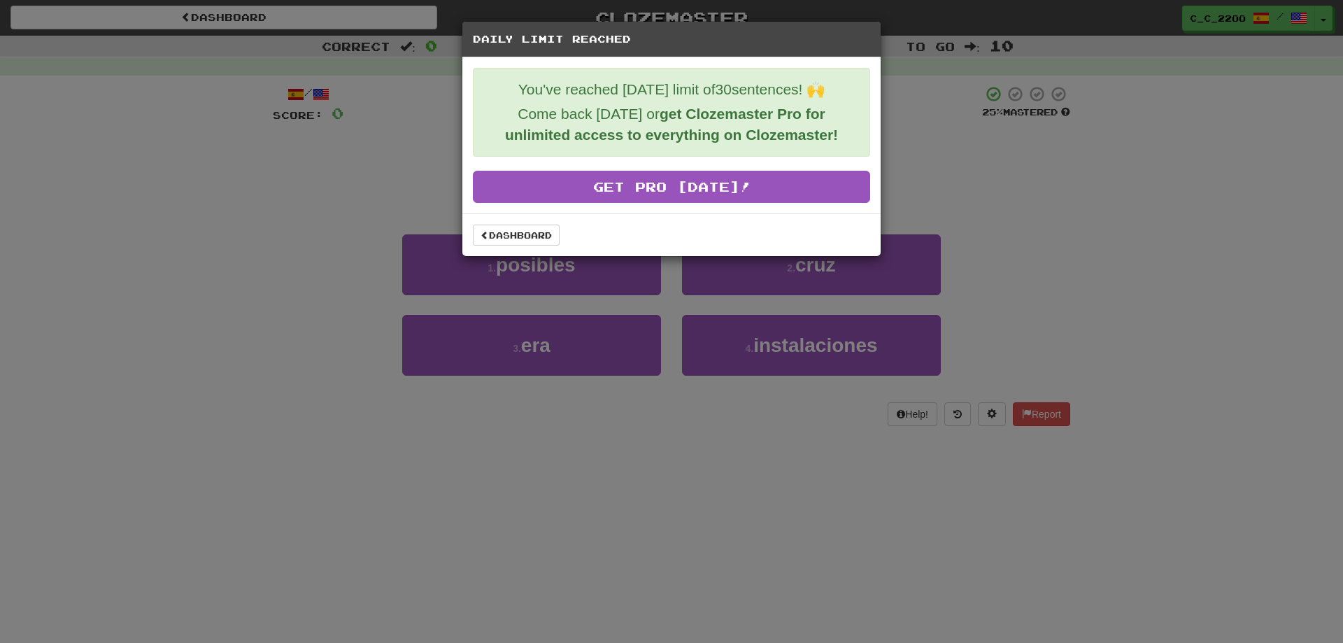
click at [376, 285] on div "Daily Limit Reached You've reached [DATE] limit of 30 sentences! 🙌 Come back [D…" at bounding box center [671, 321] width 1343 height 643
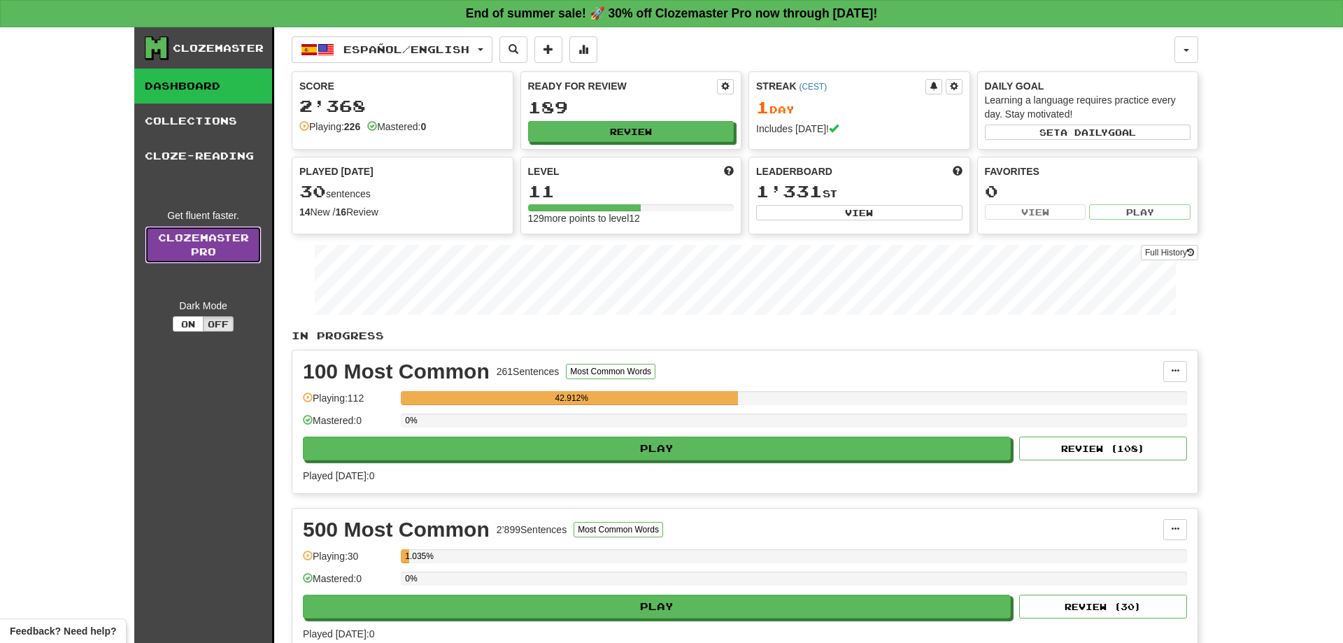
click at [206, 245] on link "Clozemaster Pro" at bounding box center [203, 245] width 117 height 38
